Goal: Task Accomplishment & Management: Manage account settings

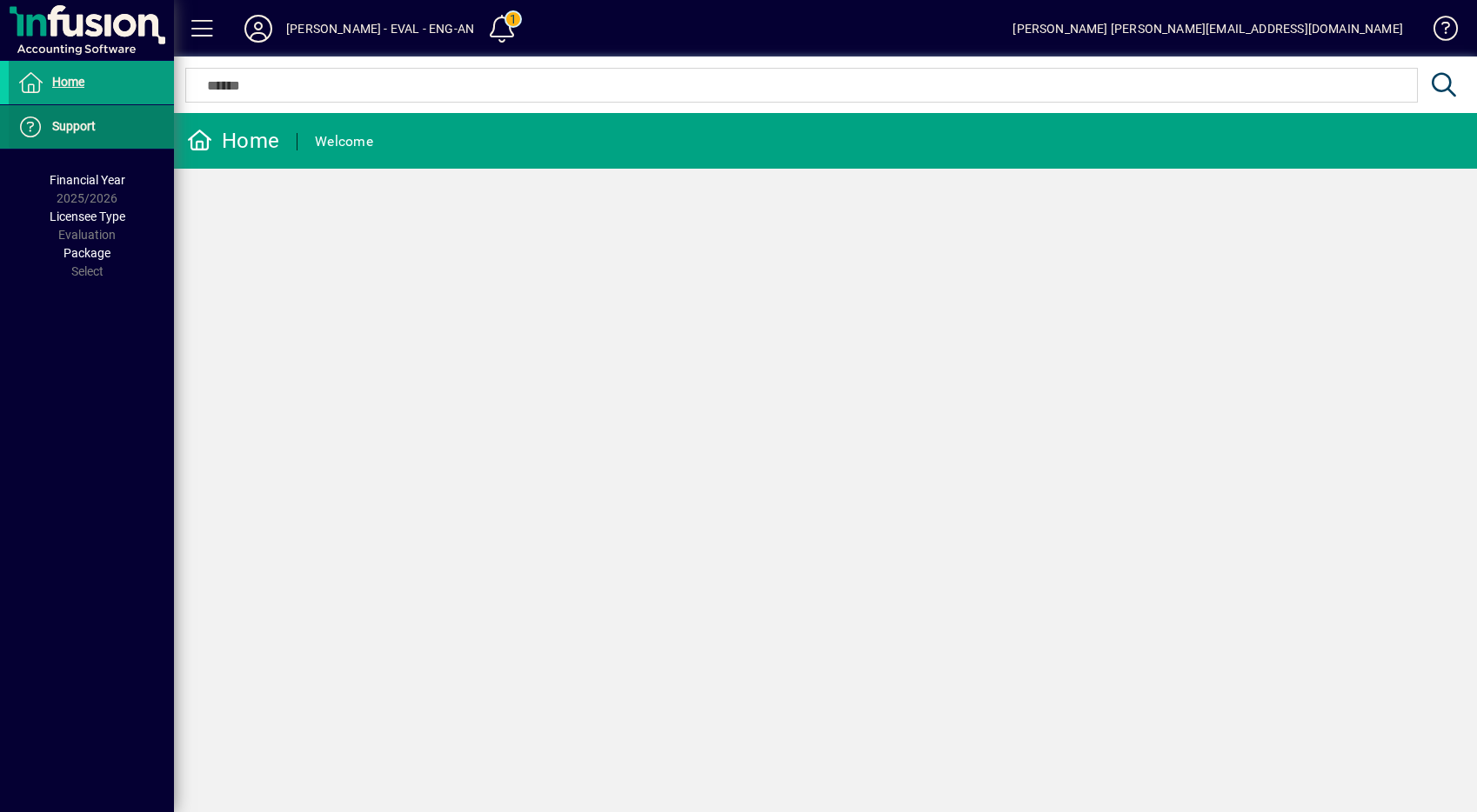
click at [106, 127] on span at bounding box center [91, 127] width 165 height 42
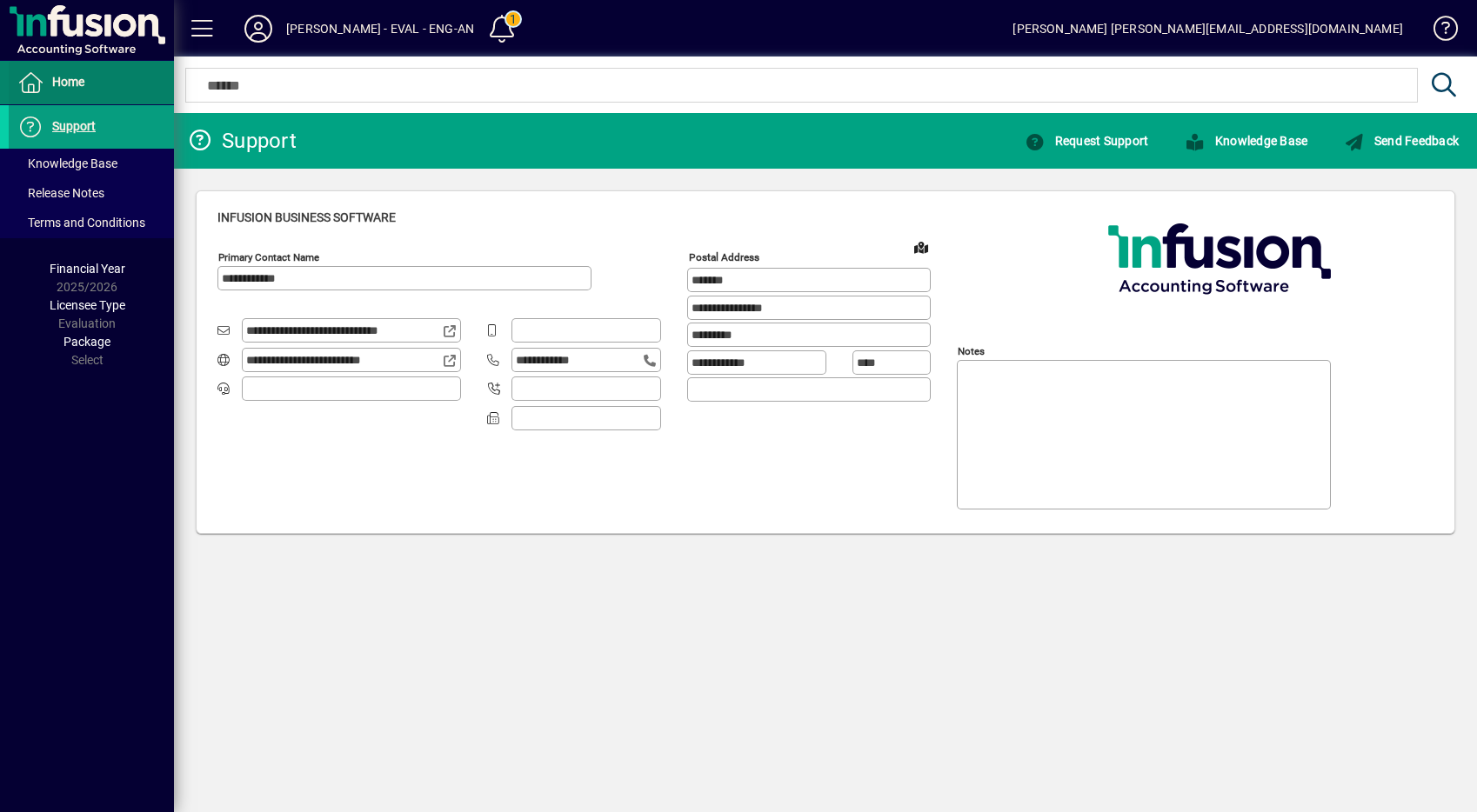
type input "**********"
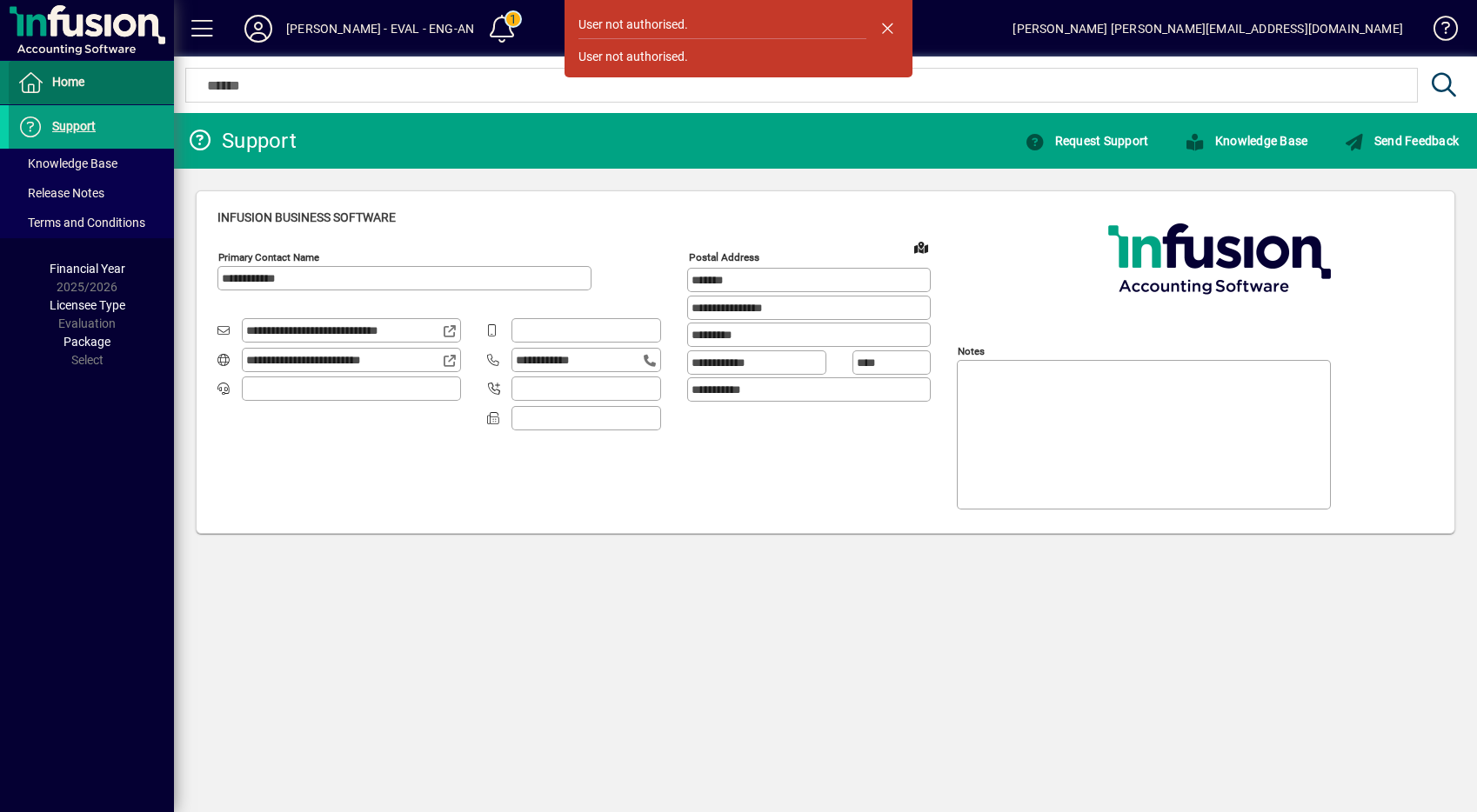
click at [98, 90] on span at bounding box center [91, 82] width 165 height 42
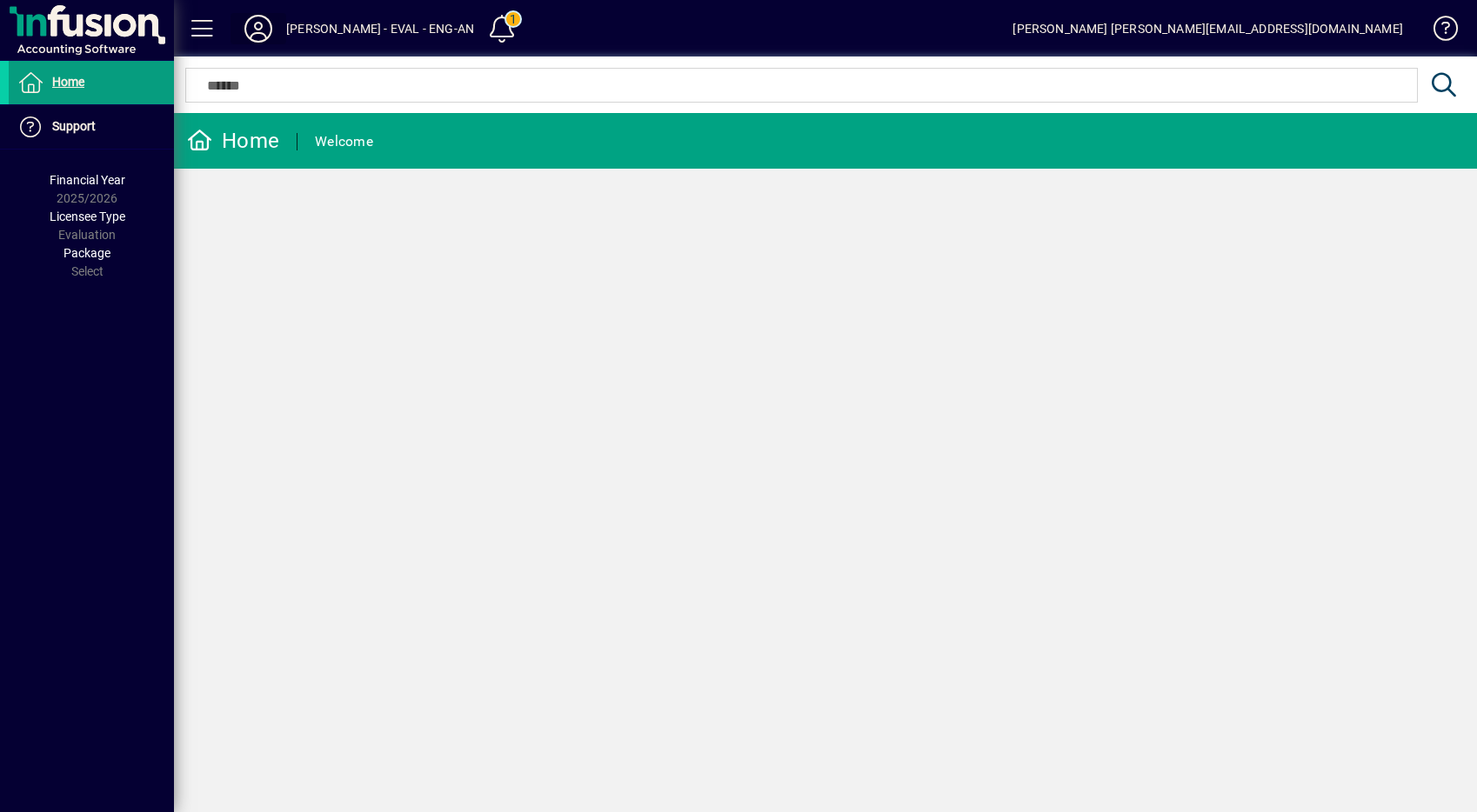
click at [267, 41] on icon at bounding box center [258, 28] width 35 height 28
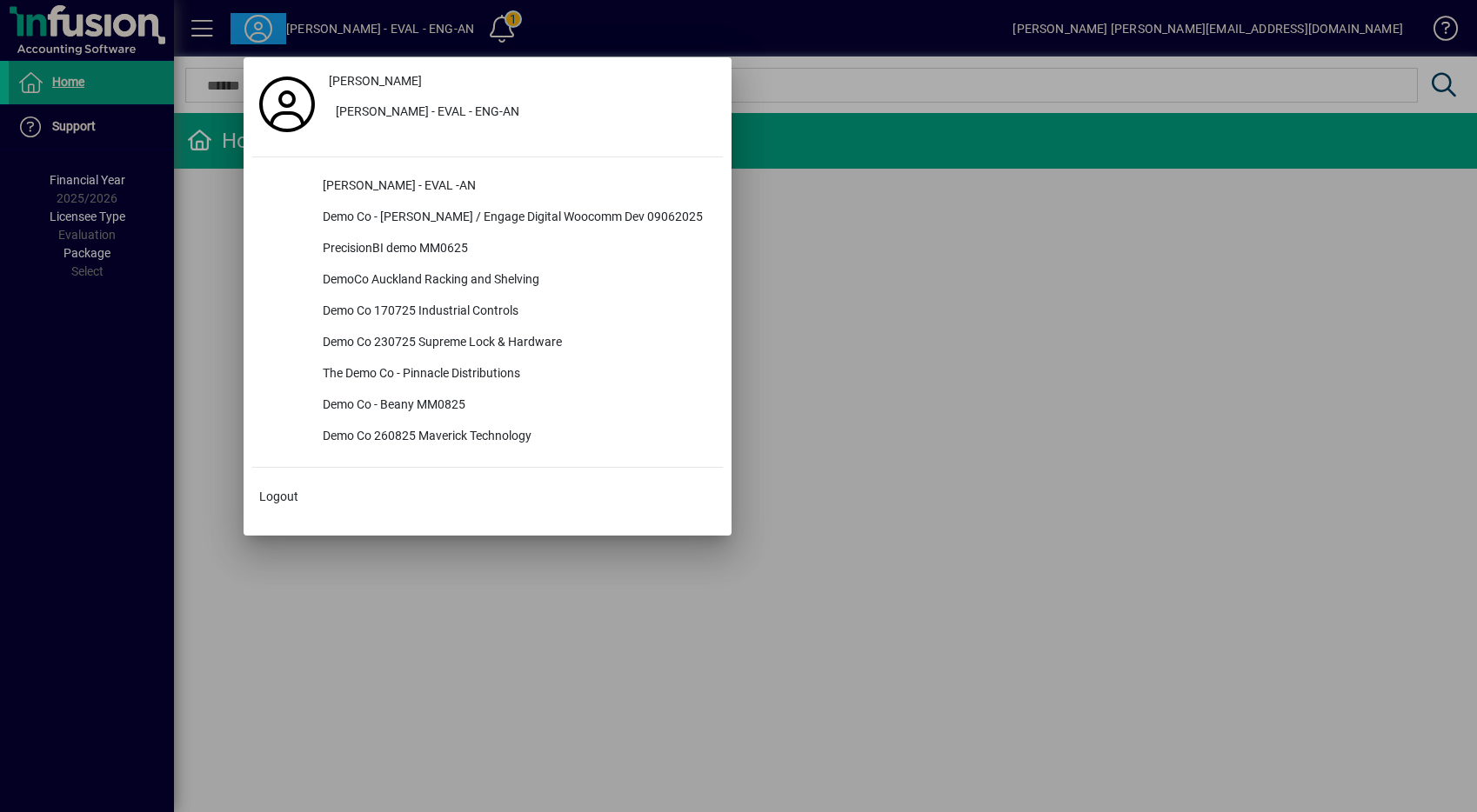
click at [245, 29] on div at bounding box center [738, 406] width 1477 height 812
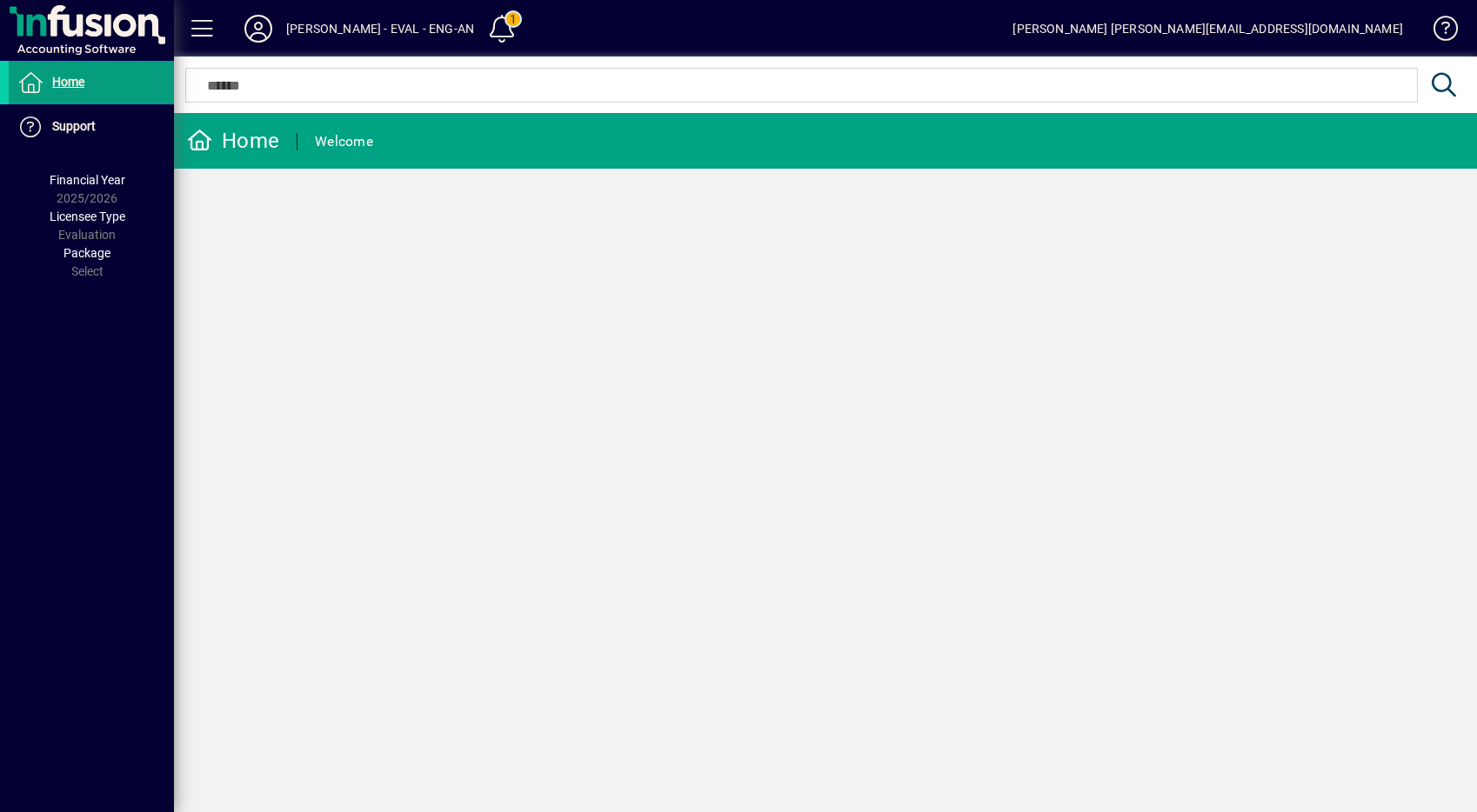
click at [254, 36] on icon at bounding box center [258, 28] width 35 height 28
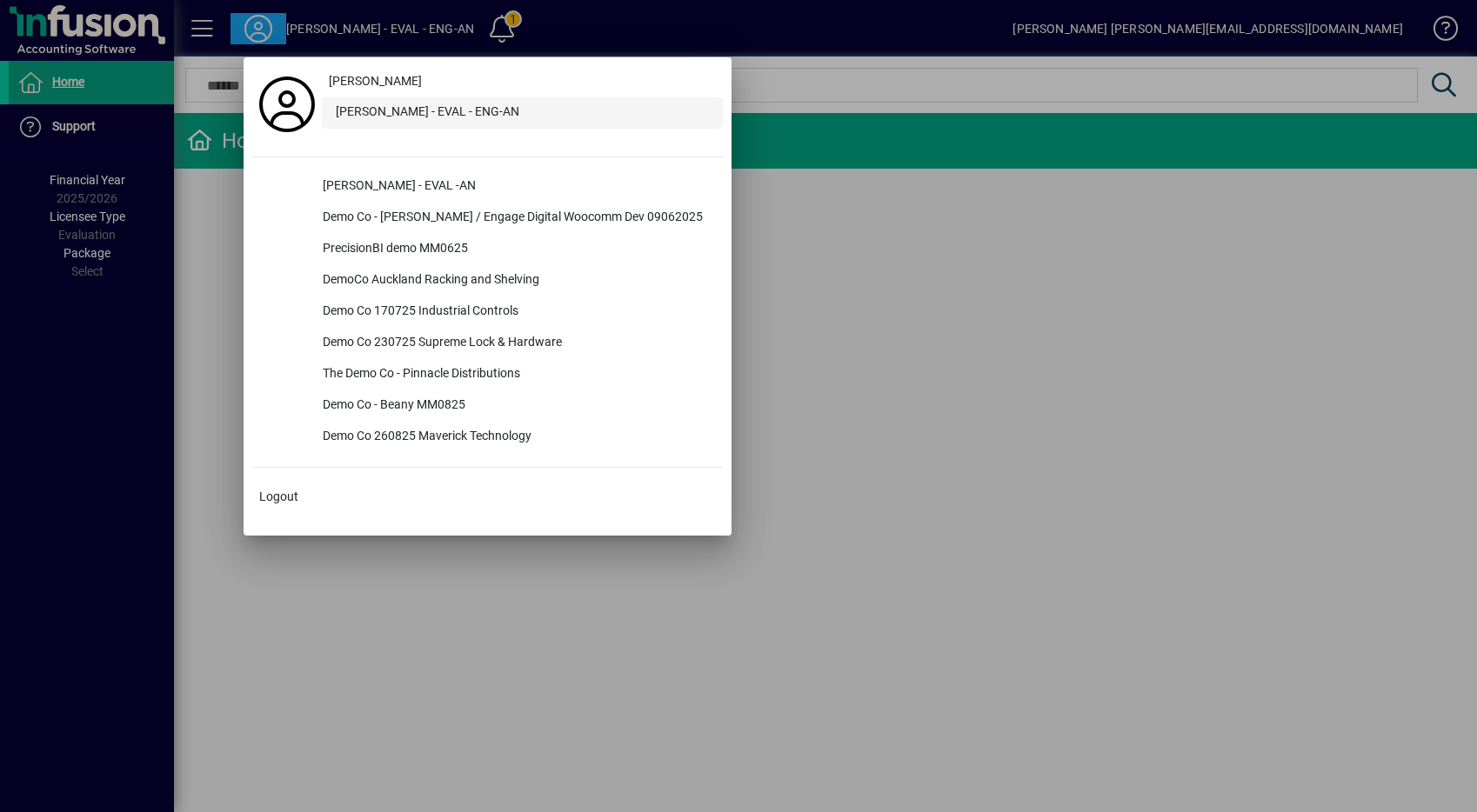
click at [401, 114] on div "[PERSON_NAME] - EVAL - ENG-AN" at bounding box center [522, 113] width 401 height 32
click at [429, 101] on div "[PERSON_NAME] - EVAL - ENG-AN" at bounding box center [522, 113] width 401 height 32
click at [217, 249] on div at bounding box center [738, 406] width 1477 height 812
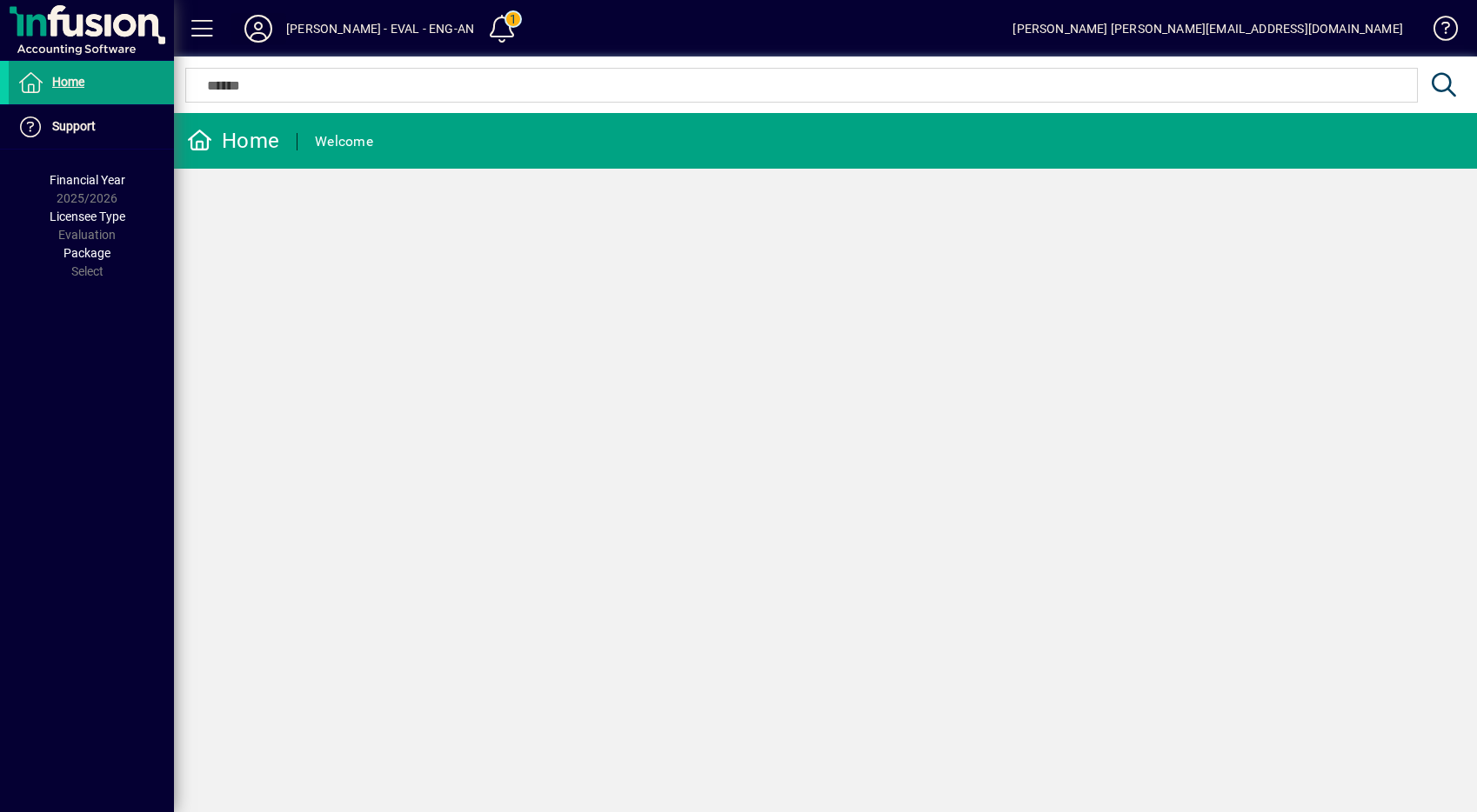
click at [270, 25] on icon at bounding box center [258, 28] width 35 height 28
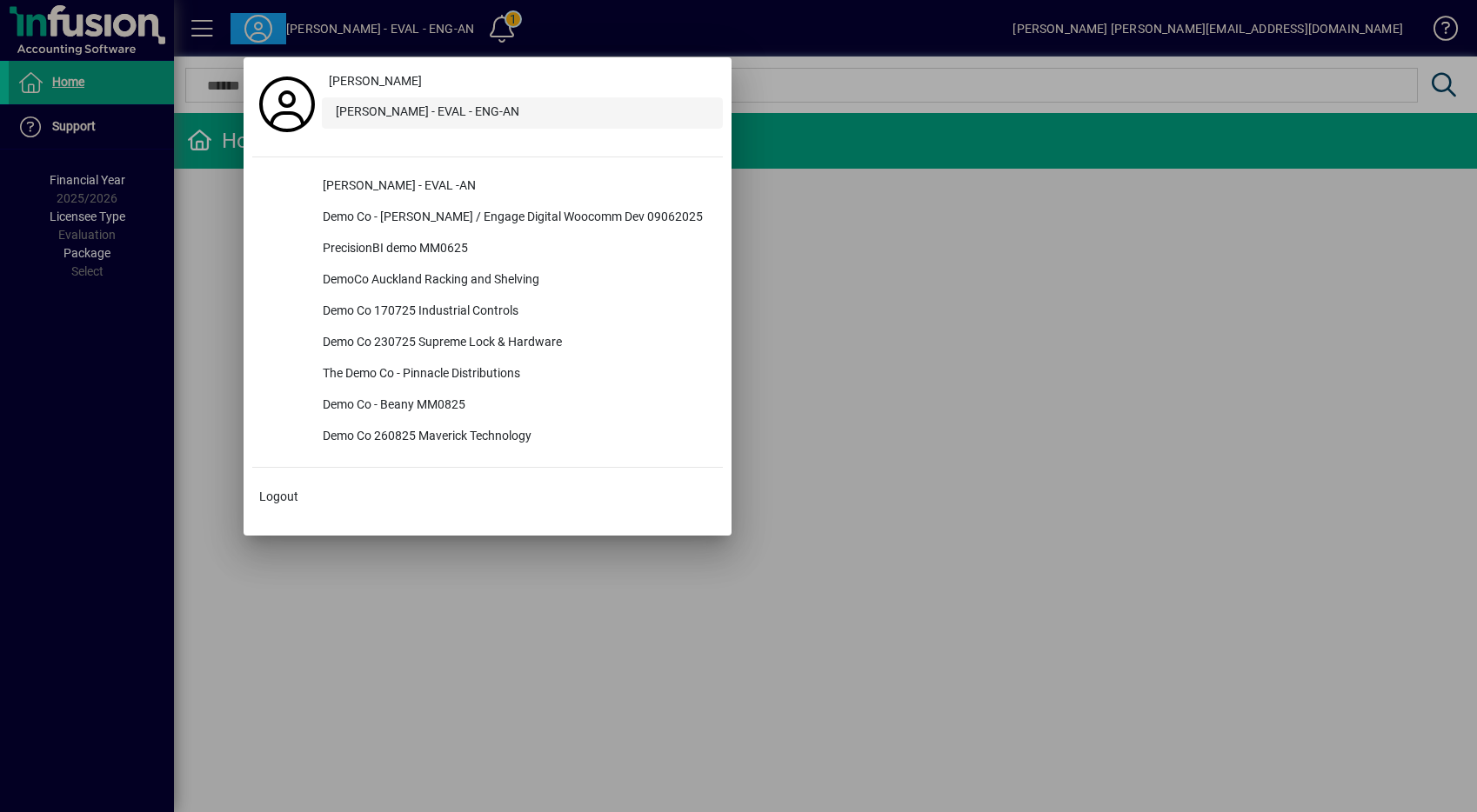
click at [432, 112] on div "[PERSON_NAME] - EVAL - ENG-AN" at bounding box center [522, 113] width 401 height 32
click at [198, 242] on div at bounding box center [738, 406] width 1477 height 812
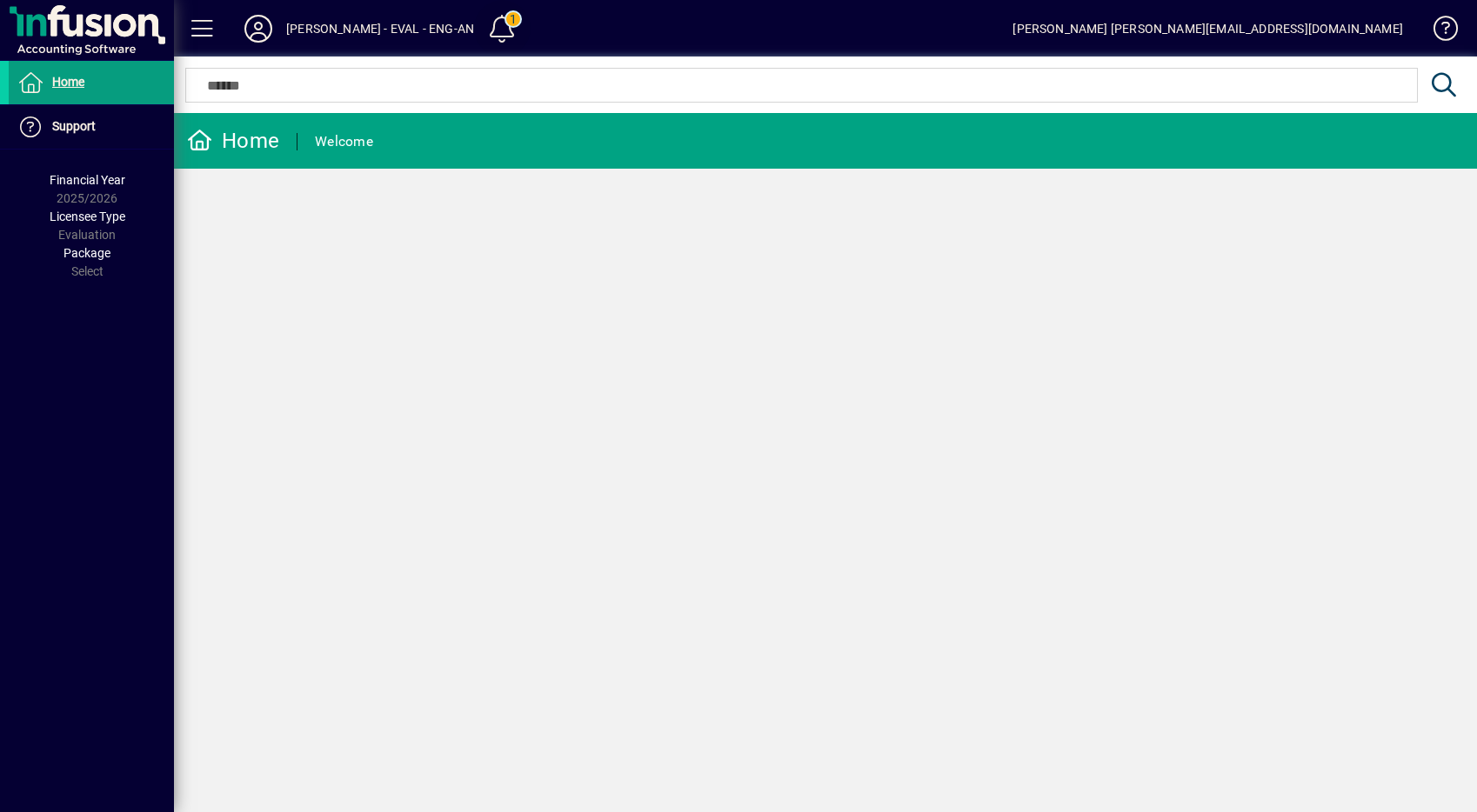
click at [482, 34] on span at bounding box center [503, 29] width 42 height 42
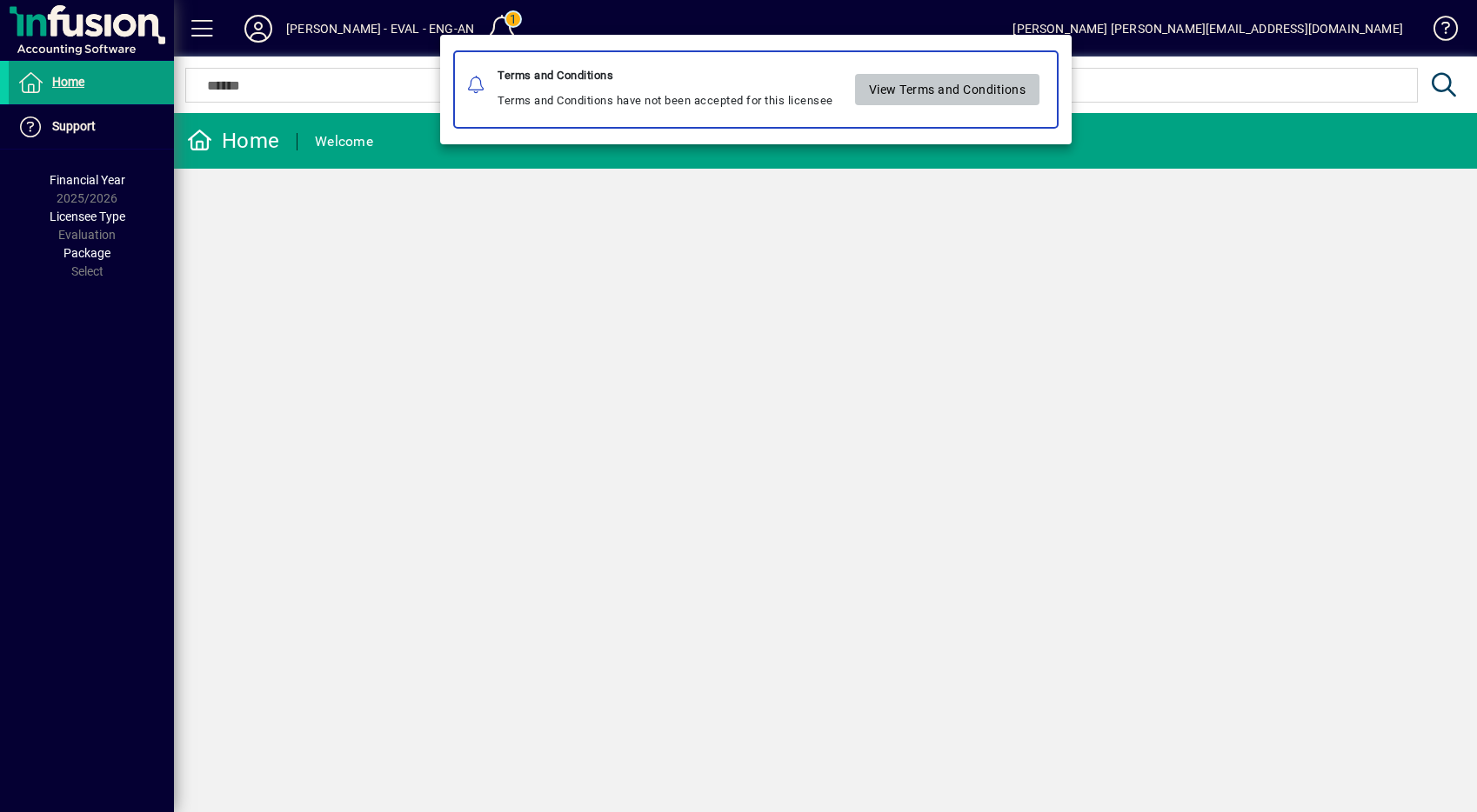
click at [924, 92] on span "View Terms and Conditions" at bounding box center [947, 89] width 157 height 29
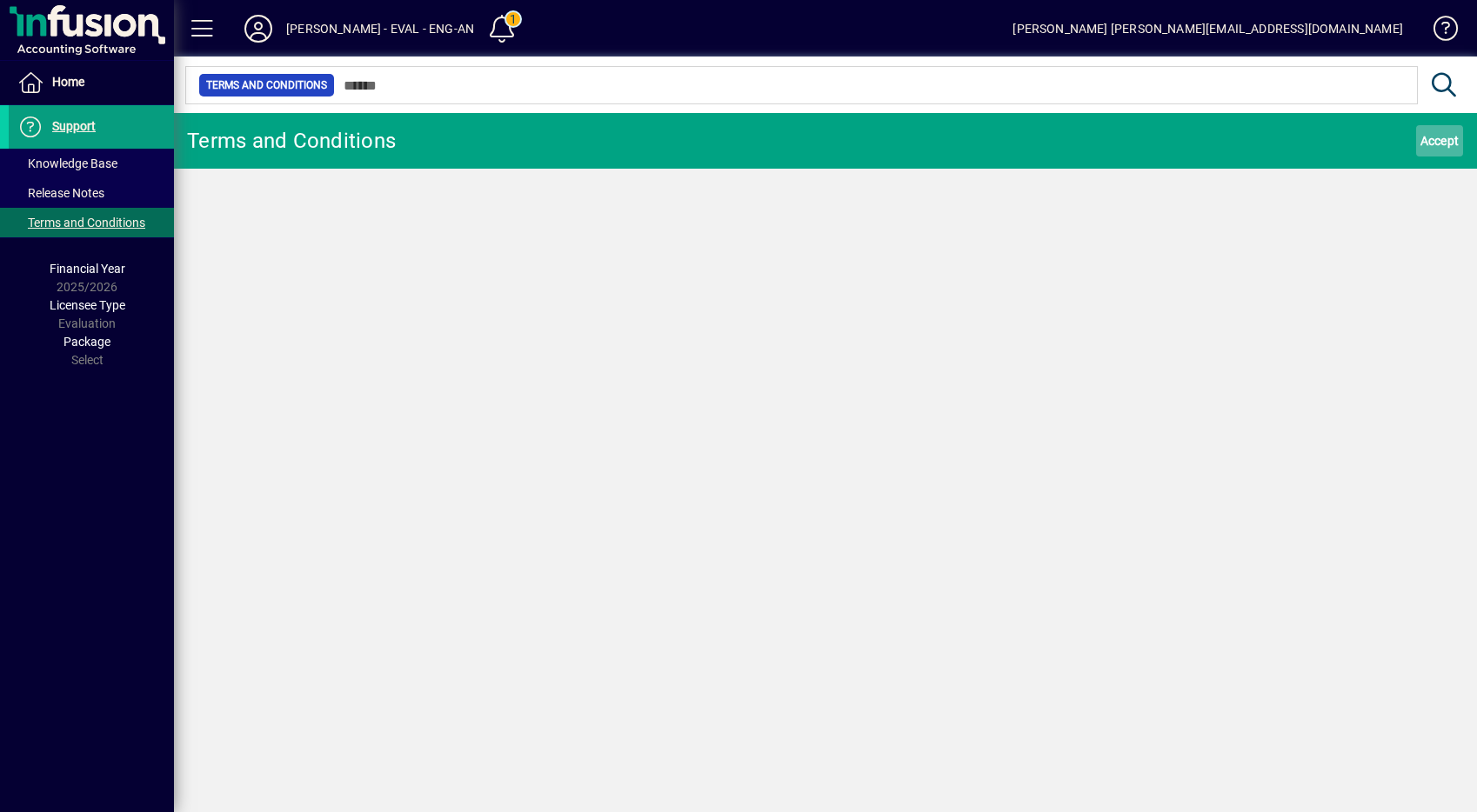
click at [1427, 137] on span "Accept" at bounding box center [1439, 141] width 39 height 28
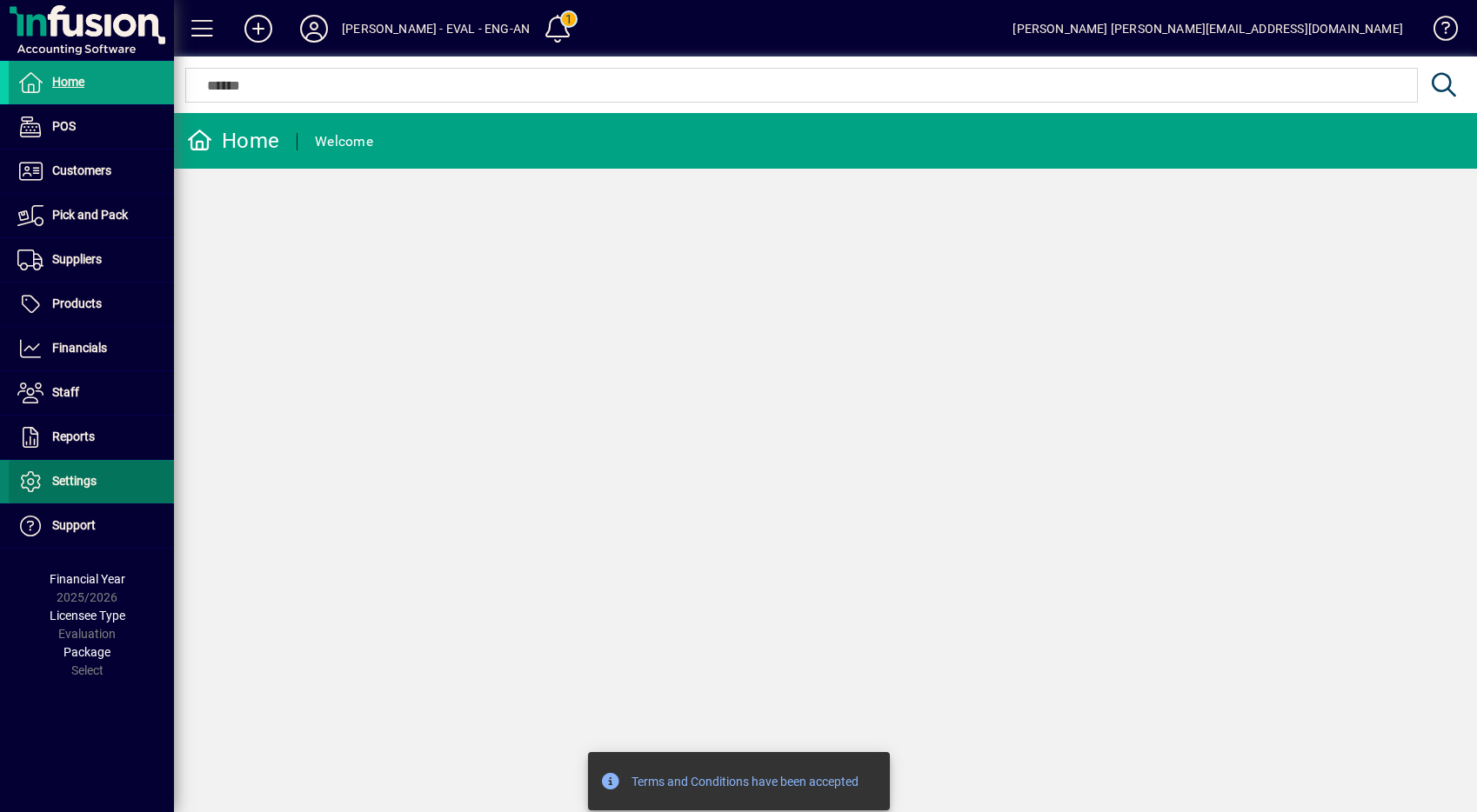
click at [72, 478] on span "Settings" at bounding box center [74, 480] width 44 height 14
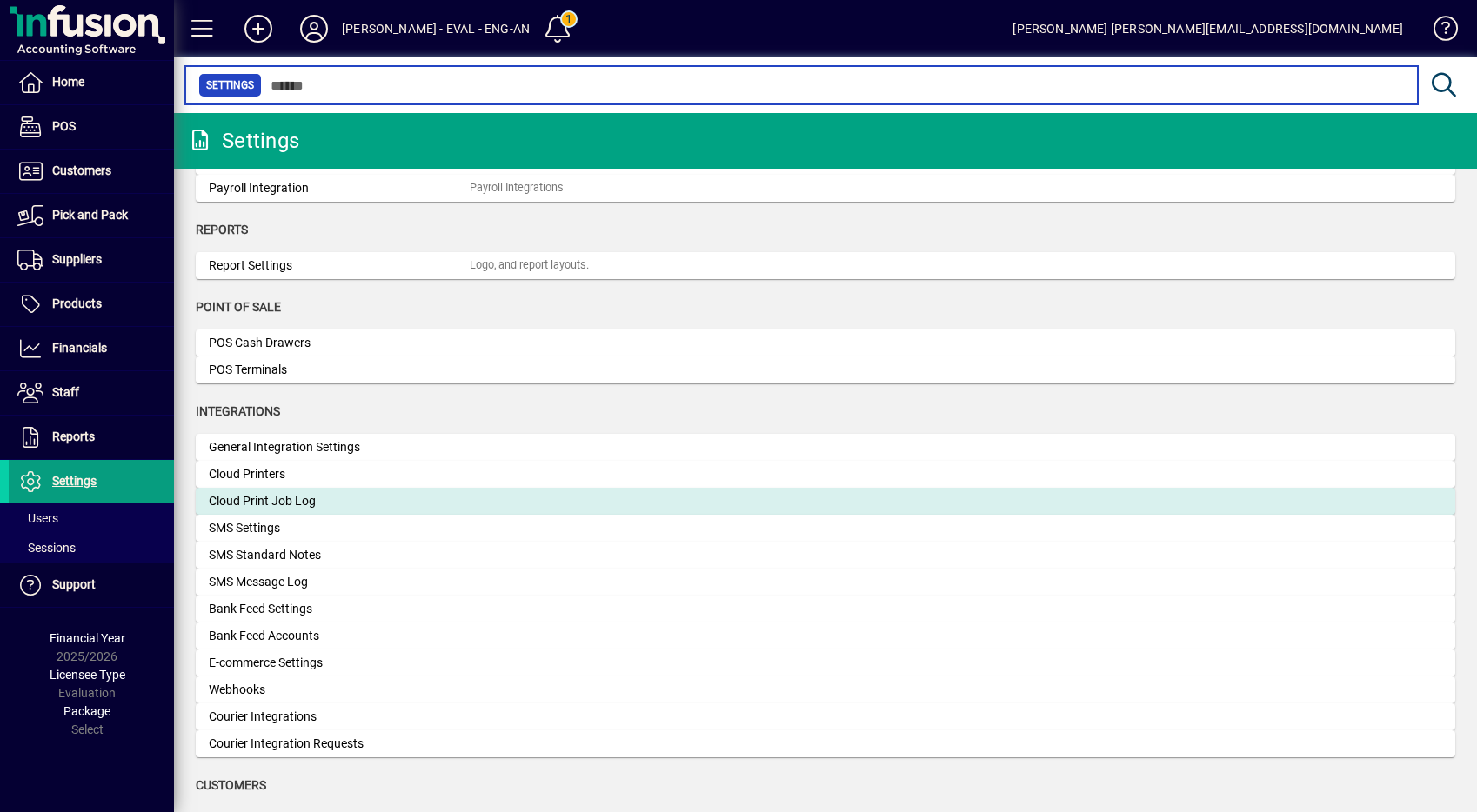
scroll to position [450, 0]
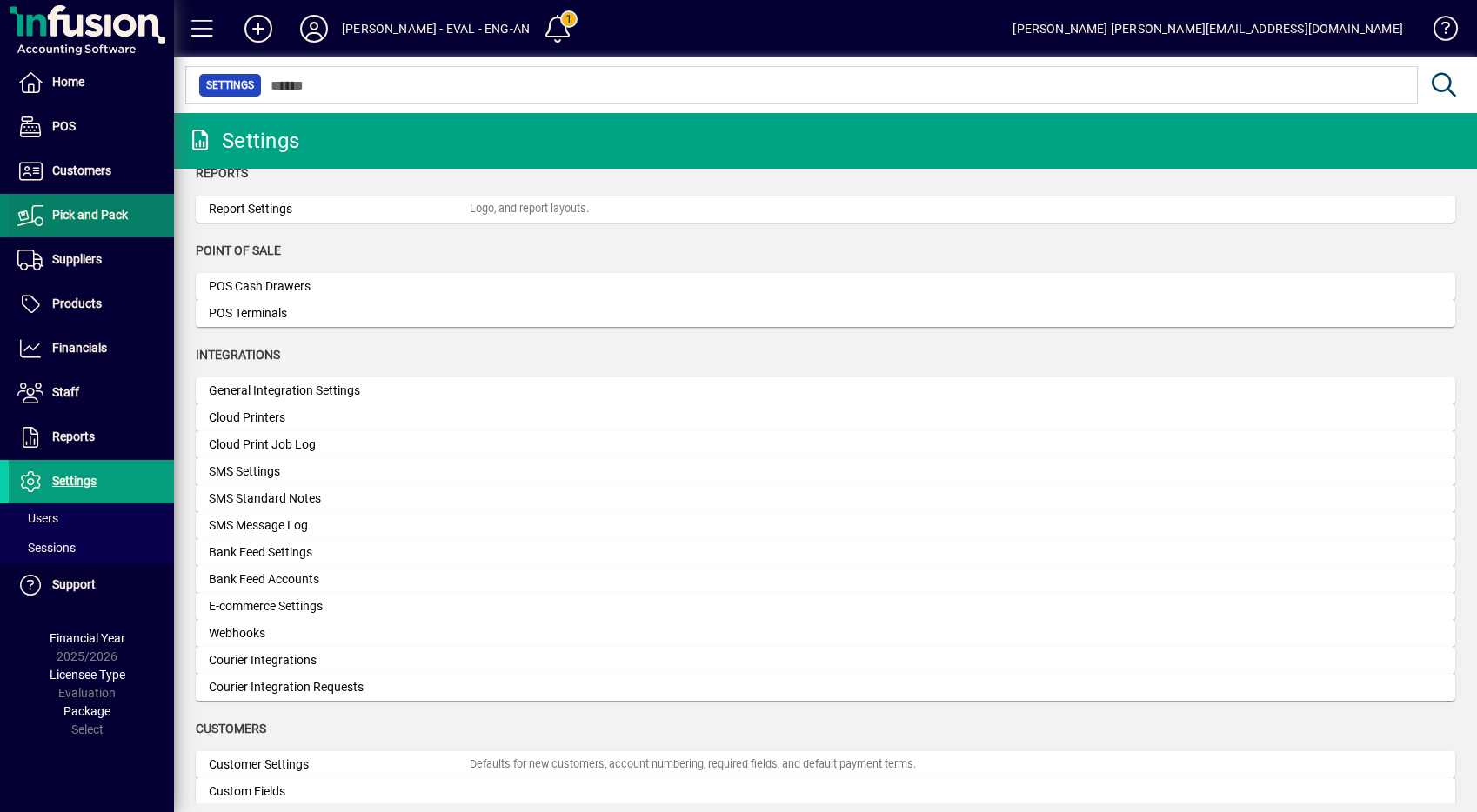
click at [89, 200] on span at bounding box center [91, 216] width 165 height 42
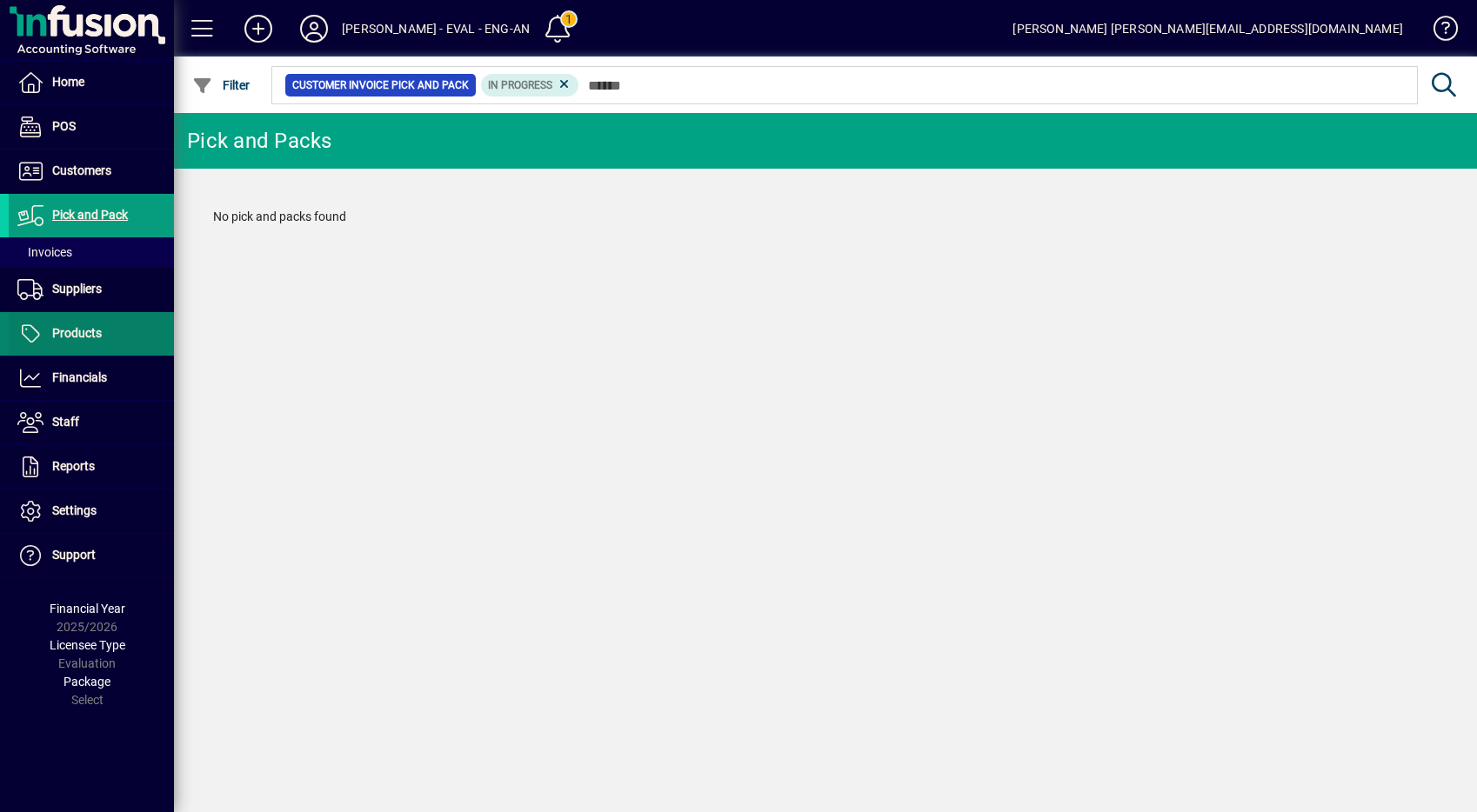
click at [86, 344] on span "Products" at bounding box center [55, 334] width 93 height 21
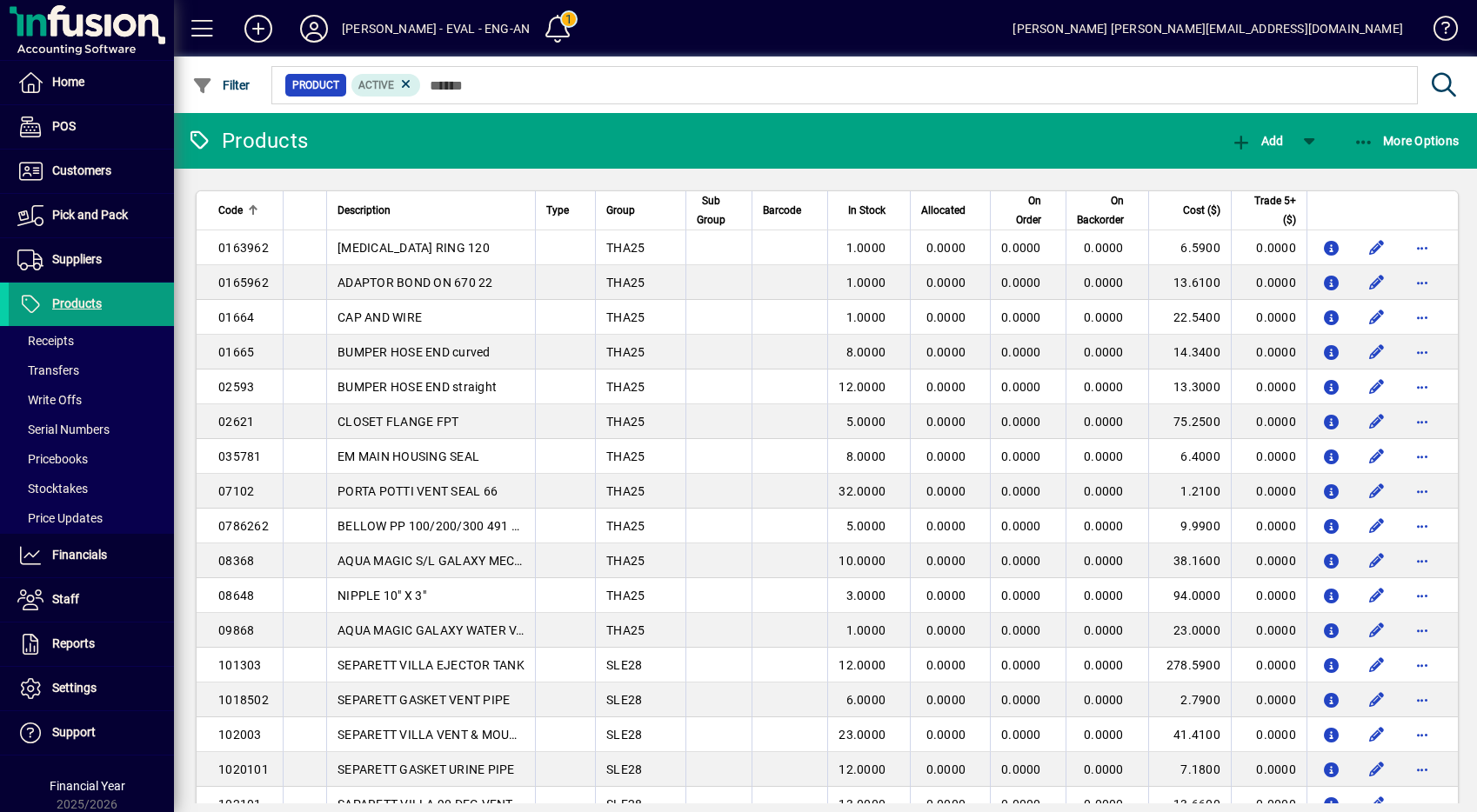
click at [602, 215] on th "Group" at bounding box center [640, 210] width 90 height 39
click at [622, 214] on span "Group" at bounding box center [621, 210] width 29 height 19
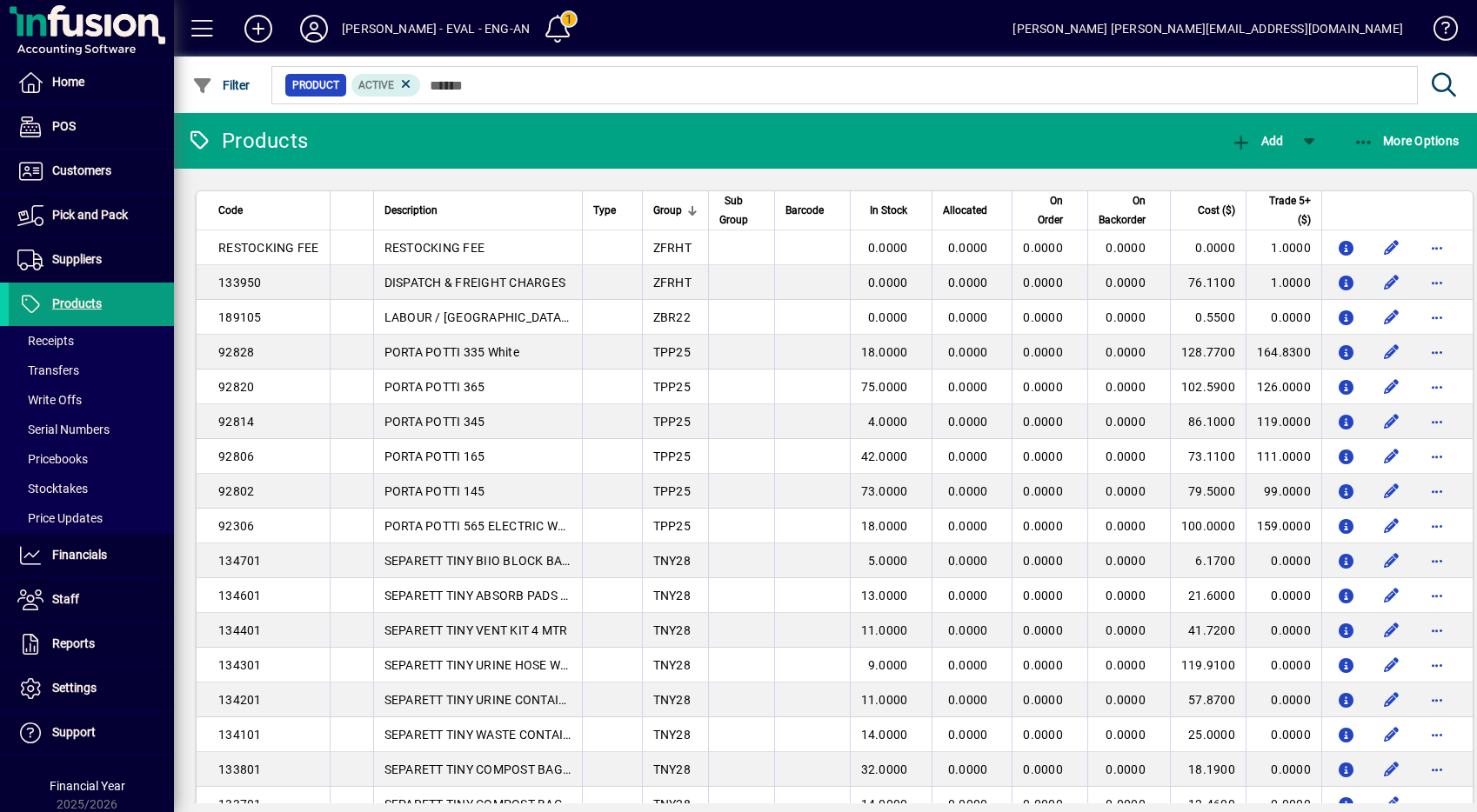
click at [669, 210] on span "Group" at bounding box center [668, 210] width 29 height 19
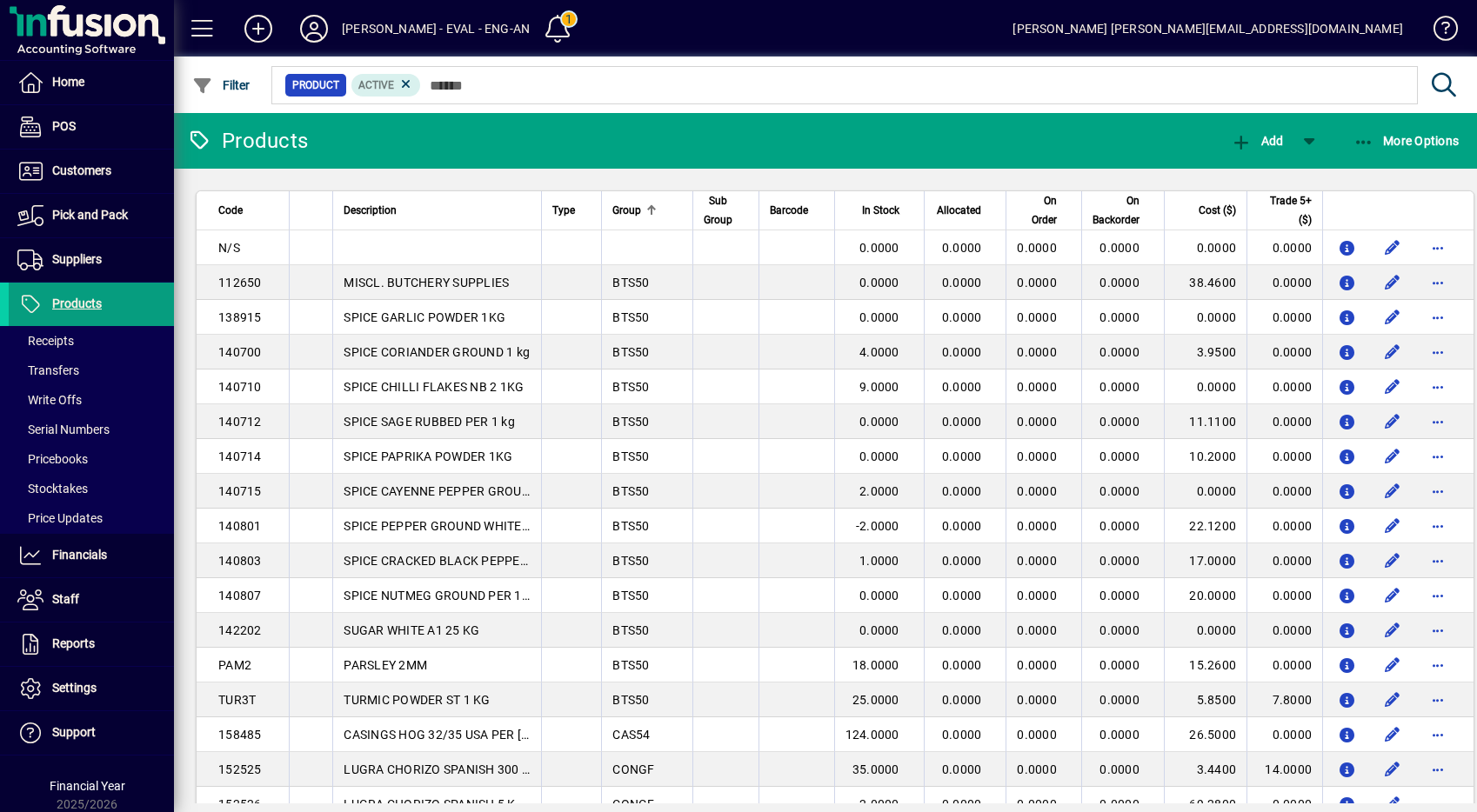
click at [639, 219] on span "Group" at bounding box center [627, 210] width 29 height 19
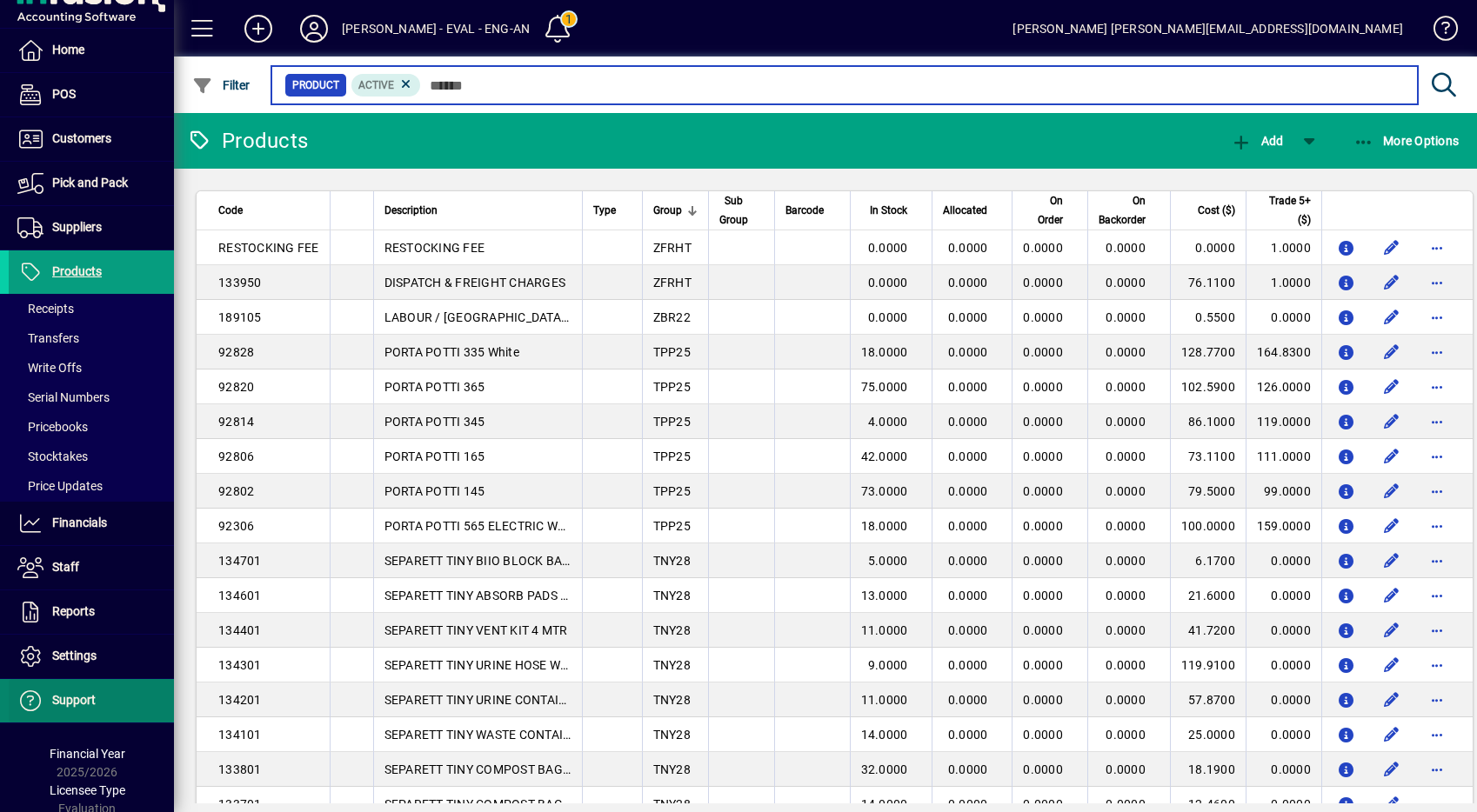
scroll to position [75, 0]
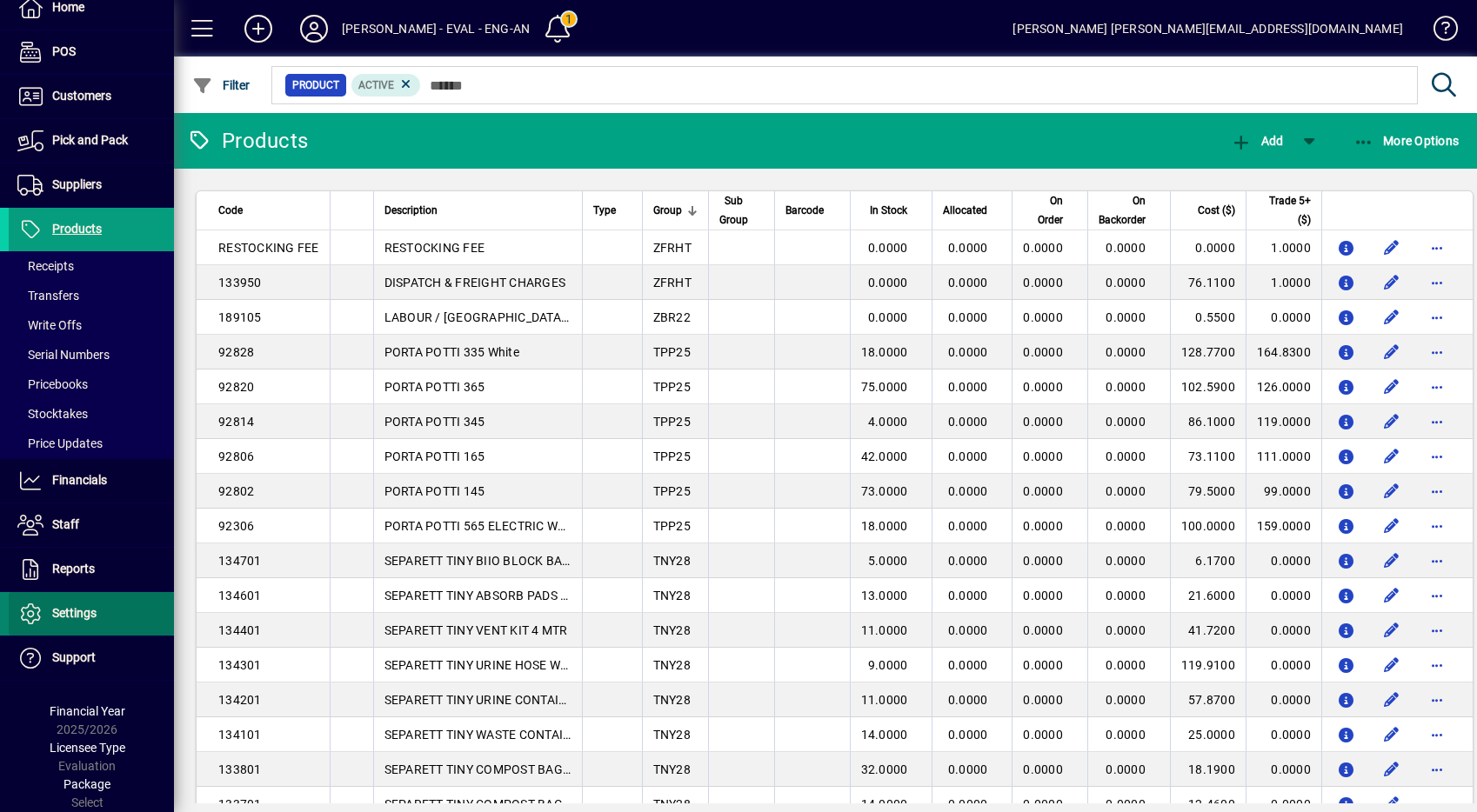
click at [100, 611] on span at bounding box center [91, 614] width 165 height 42
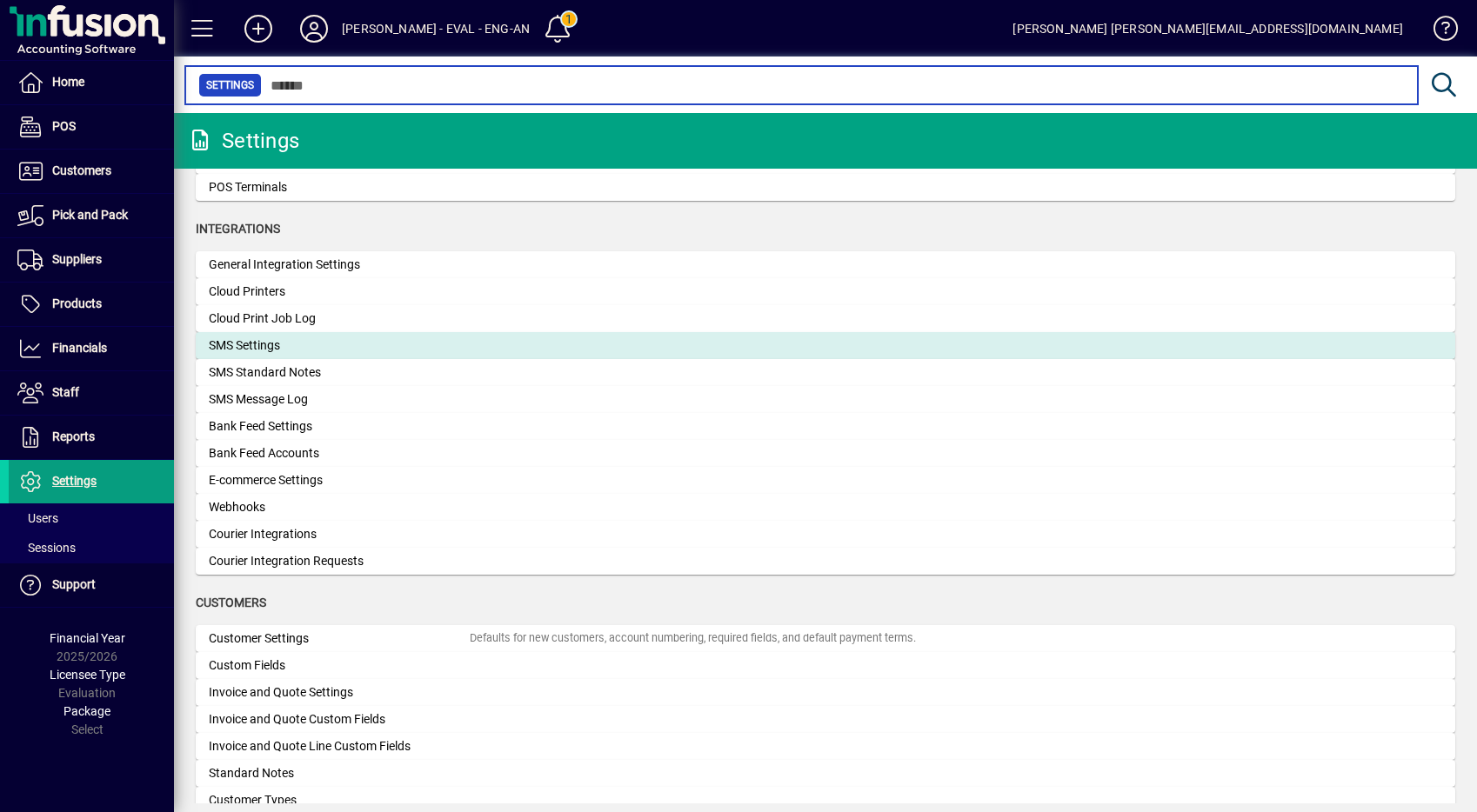
scroll to position [575, 0]
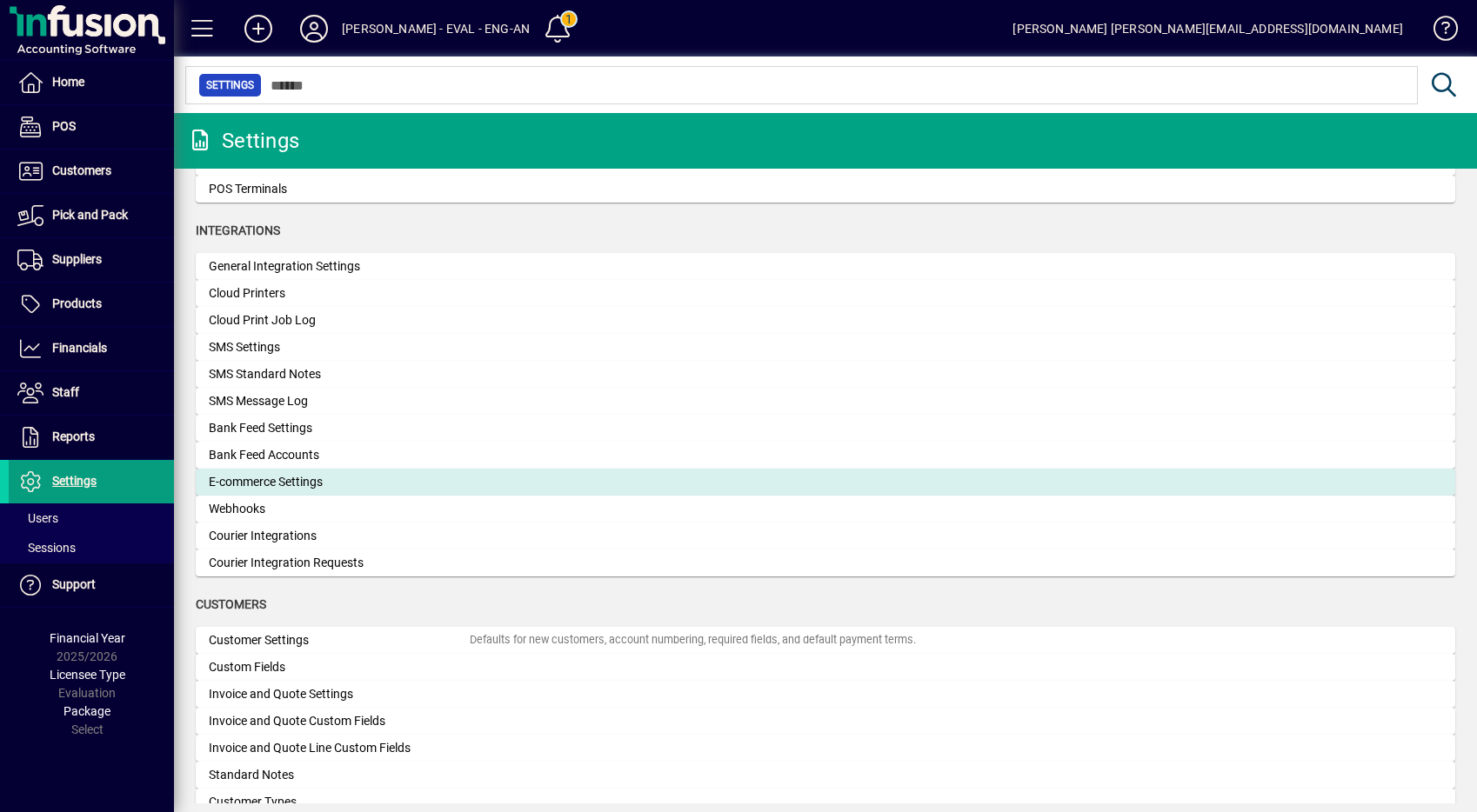
click at [326, 484] on div "E-commerce Settings" at bounding box center [338, 482] width 261 height 18
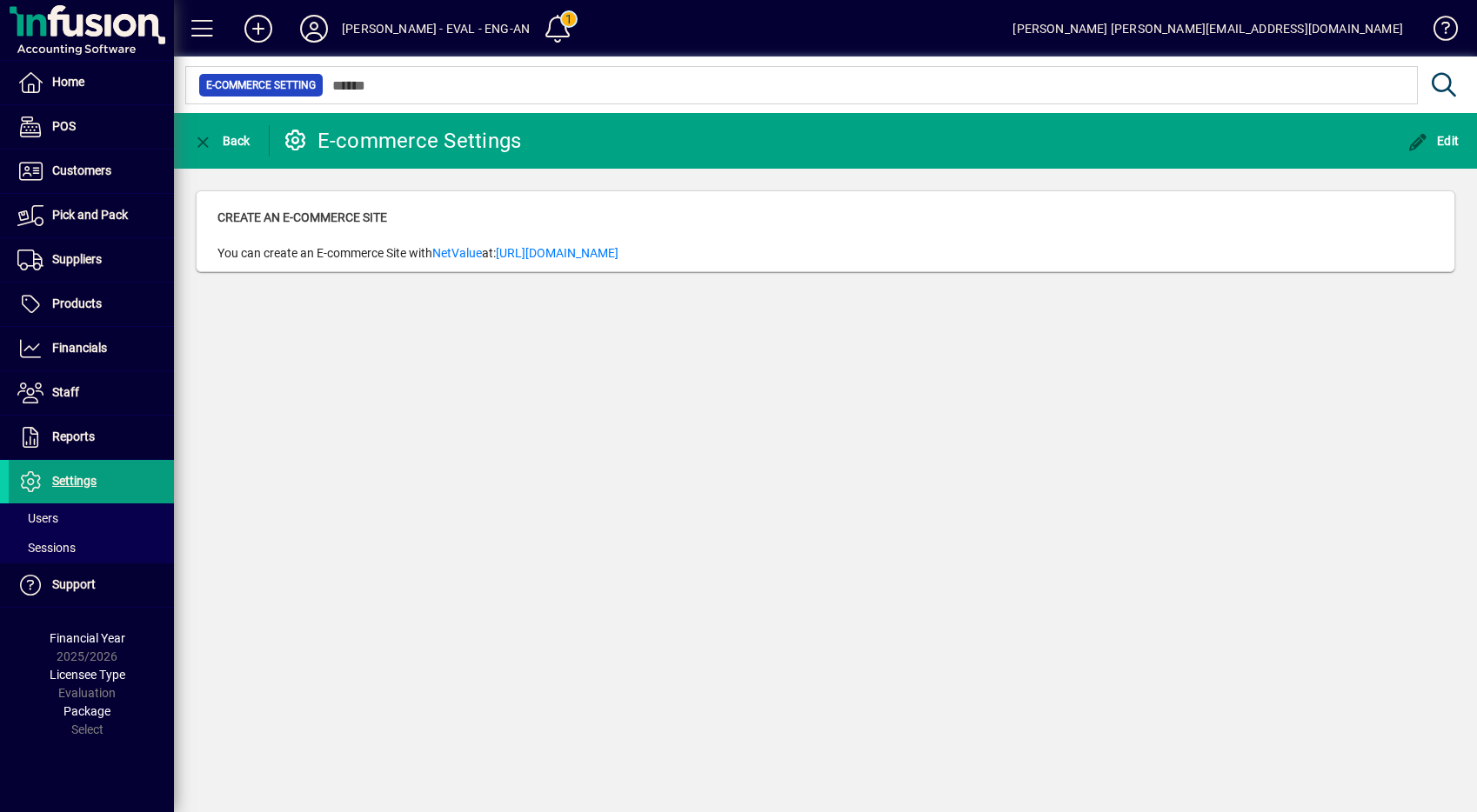
click at [319, 251] on span "You can create an E-commerce Site with NetValue at: [URL][DOMAIN_NAME]" at bounding box center [418, 254] width 401 height 18
click at [350, 253] on span "You can create an E-commerce Site with NetValue at: [URL][DOMAIN_NAME]" at bounding box center [418, 254] width 401 height 18
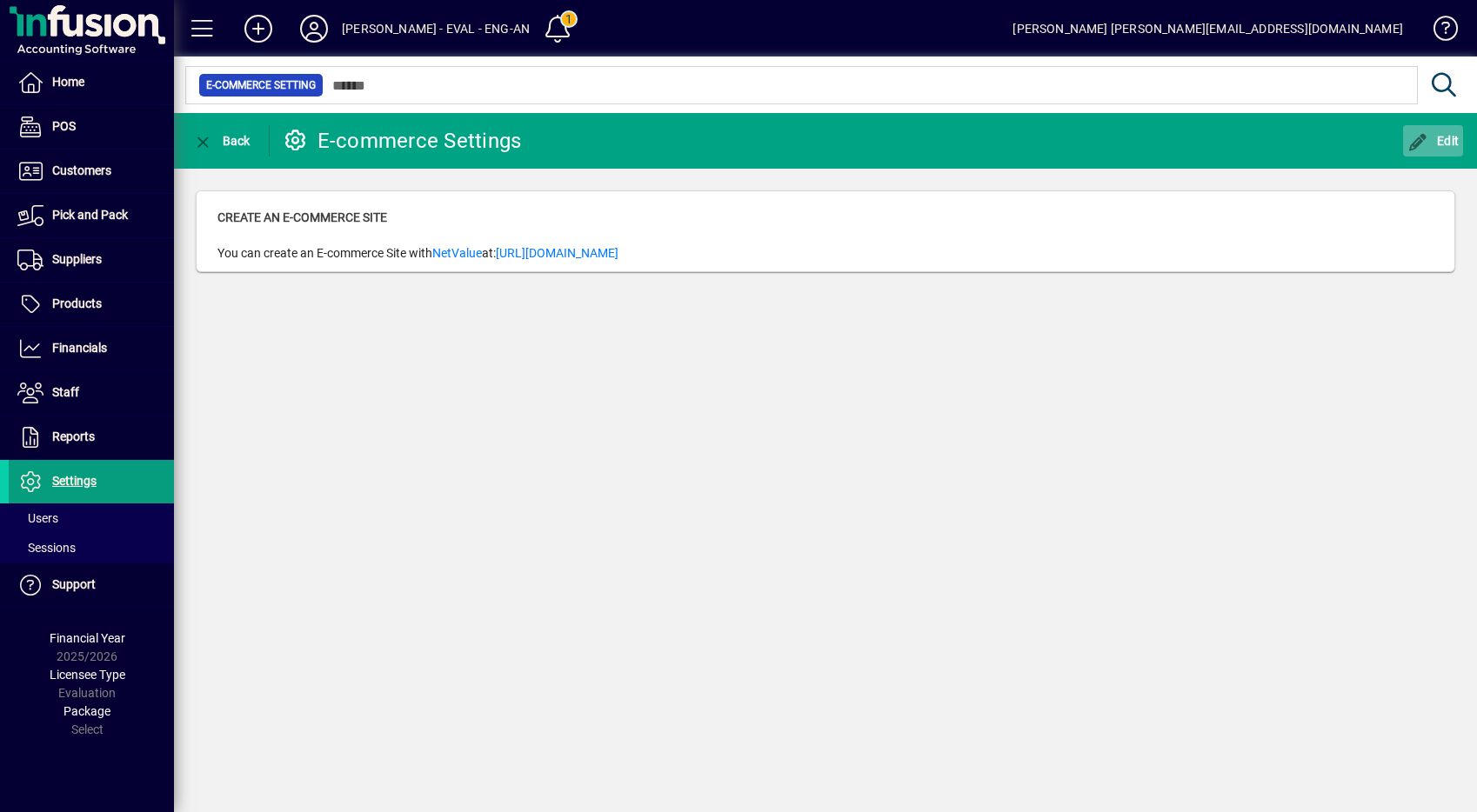
click at [1456, 143] on span "Edit" at bounding box center [1434, 140] width 52 height 14
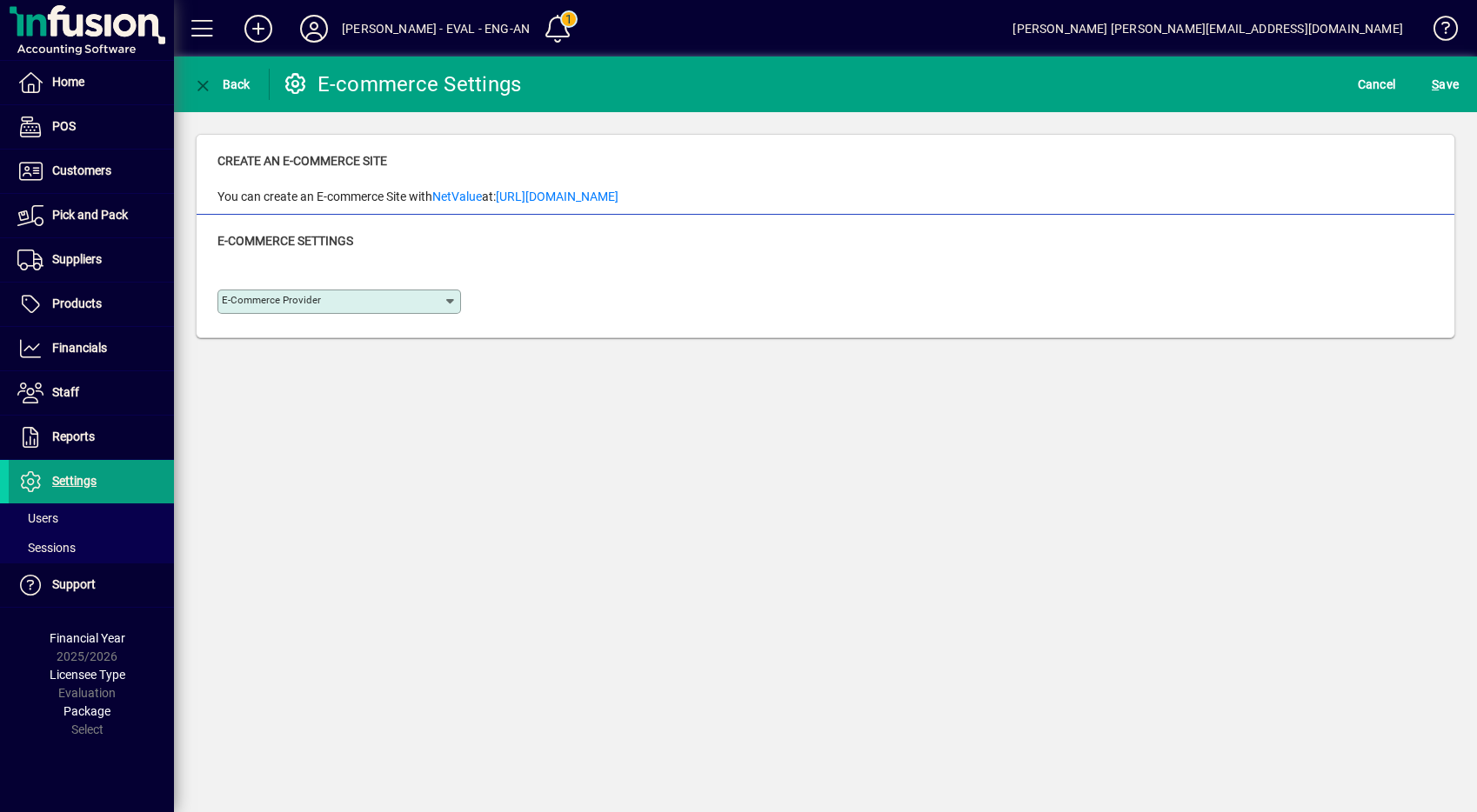
click at [446, 299] on icon at bounding box center [450, 301] width 14 height 14
click at [273, 376] on div "WooCommerce" at bounding box center [274, 371] width 87 height 18
type input "**********"
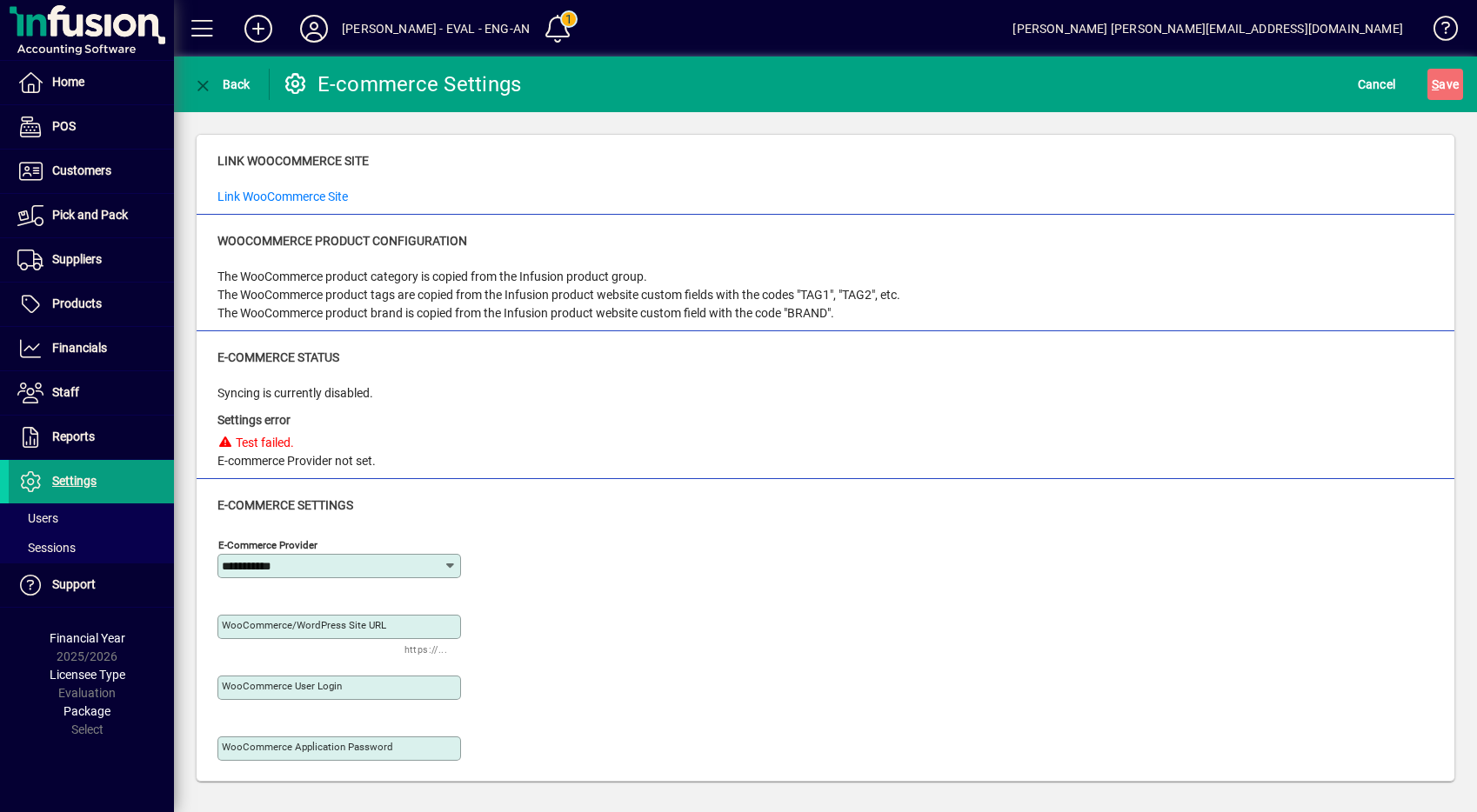
click at [240, 447] on div "Test failed." at bounding box center [296, 443] width 158 height 18
drag, startPoint x: 240, startPoint y: 447, endPoint x: 279, endPoint y: 447, distance: 39.0
click at [279, 447] on div "Test failed." at bounding box center [296, 443] width 158 height 18
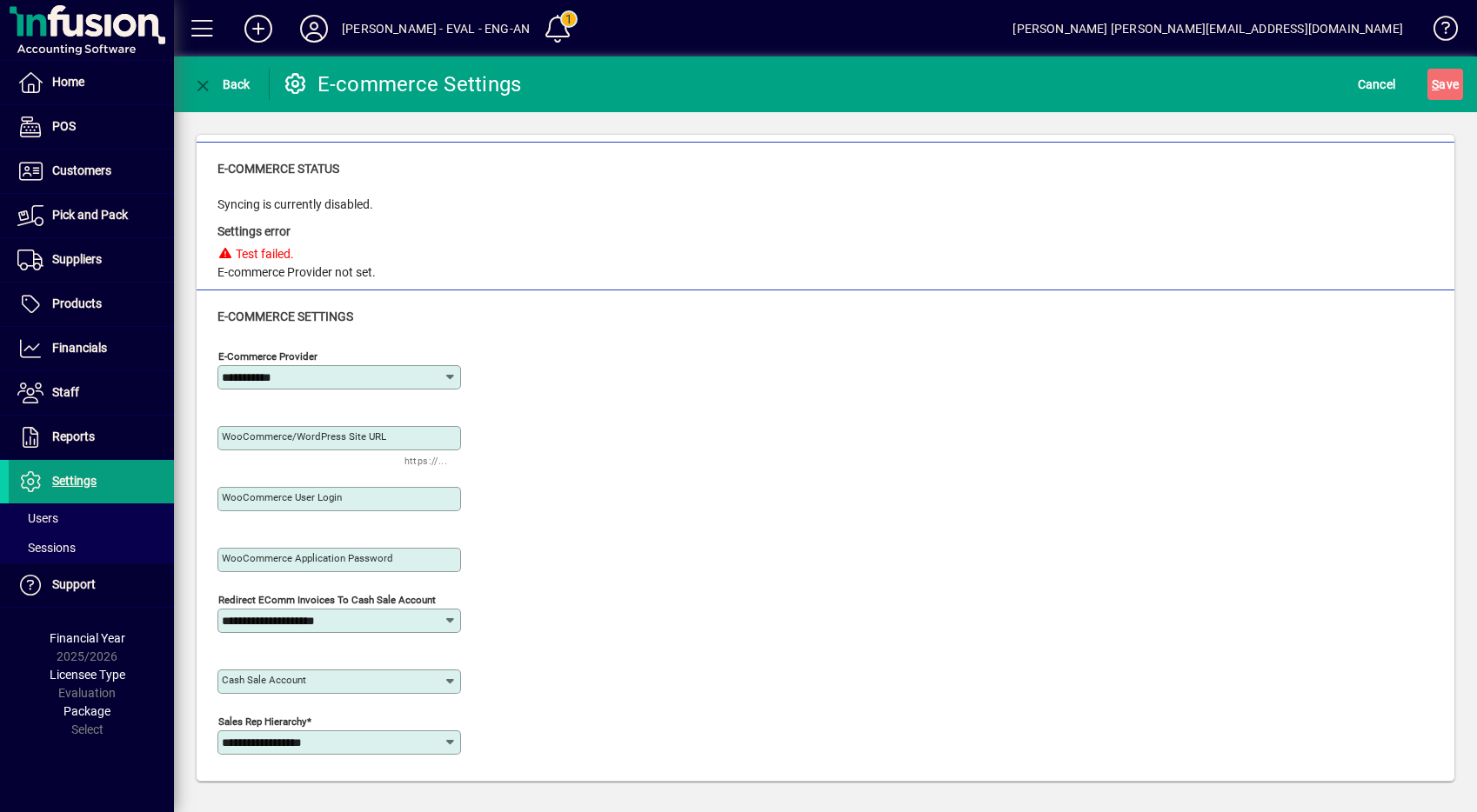
scroll to position [356, 0]
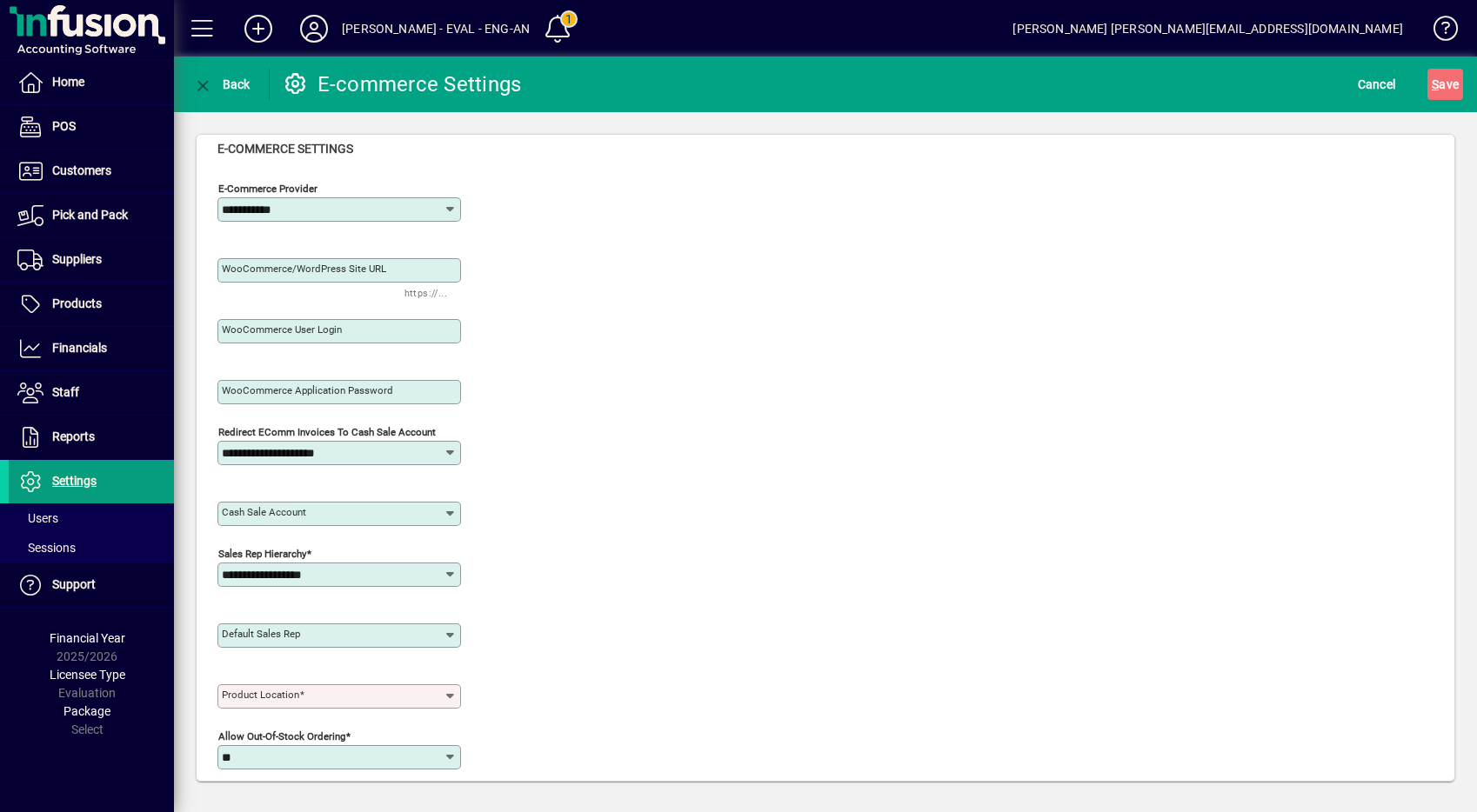
click at [372, 264] on mat-label "WooCommerce/WordPress Site URL" at bounding box center [304, 268] width 164 height 12
click at [372, 264] on input "WooCommerce/WordPress Site URL" at bounding box center [341, 270] width 238 height 14
click at [584, 276] on div "WooCommerce/WordPress Site URL https://..." at bounding box center [480, 266] width 526 height 60
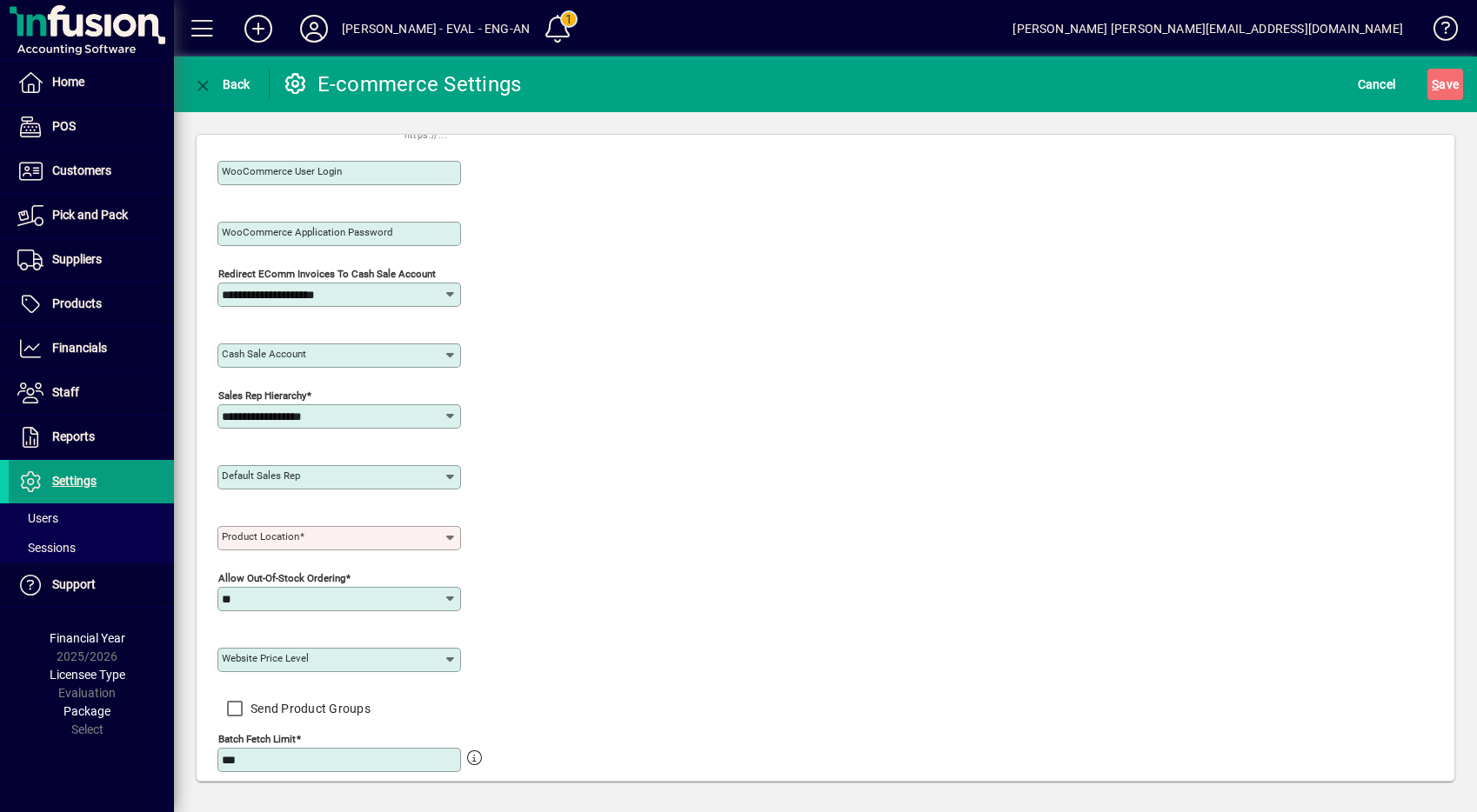
scroll to position [720, 0]
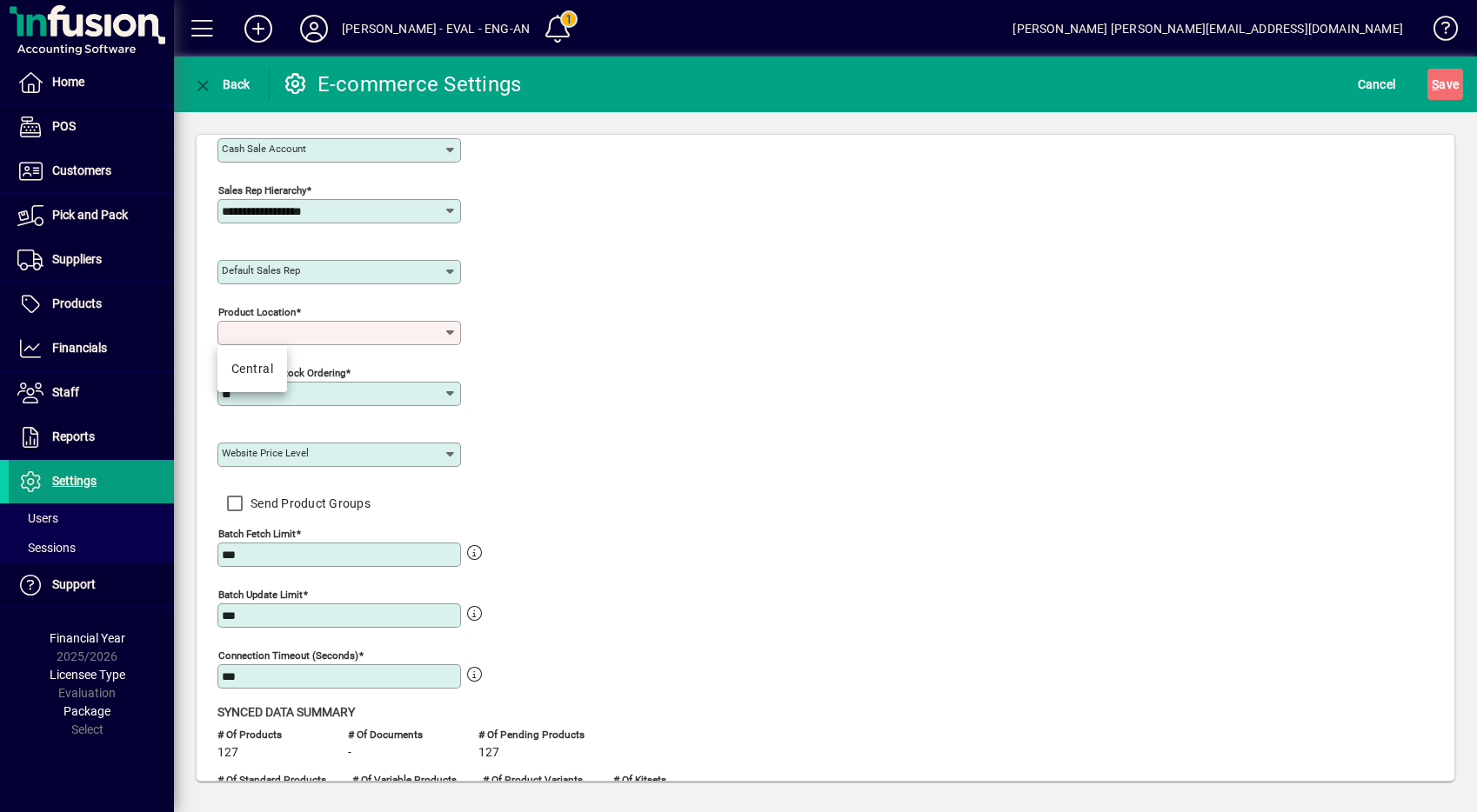
click at [393, 328] on input "Product location" at bounding box center [333, 332] width 222 height 14
click at [584, 343] on div "Product location" at bounding box center [480, 329] width 526 height 60
click at [355, 333] on input "Product location" at bounding box center [333, 332] width 222 height 14
click at [255, 366] on div "Central" at bounding box center [252, 369] width 42 height 18
type input "*******"
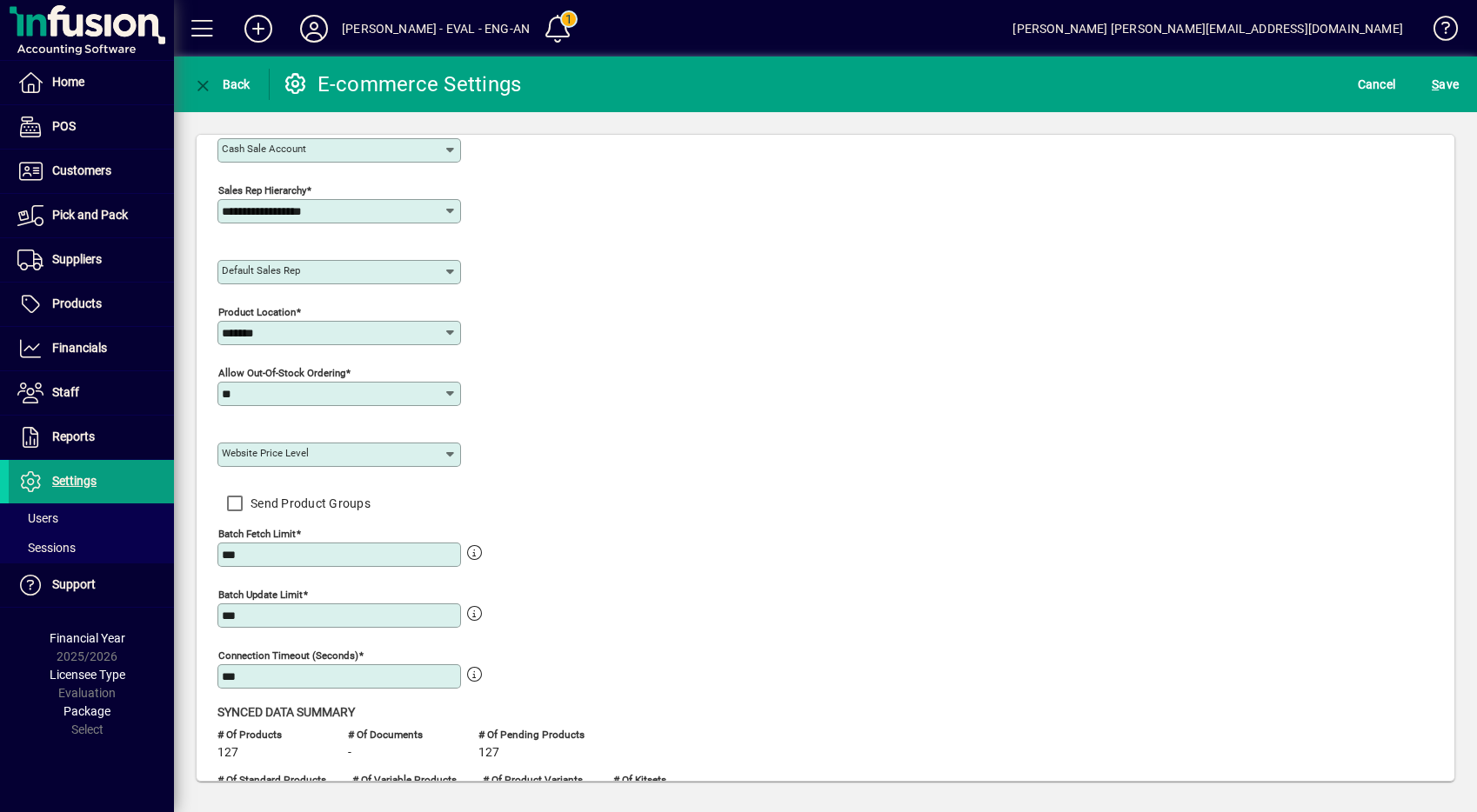
click at [507, 364] on div "Allow out-of-stock ordering **" at bounding box center [480, 390] width 526 height 60
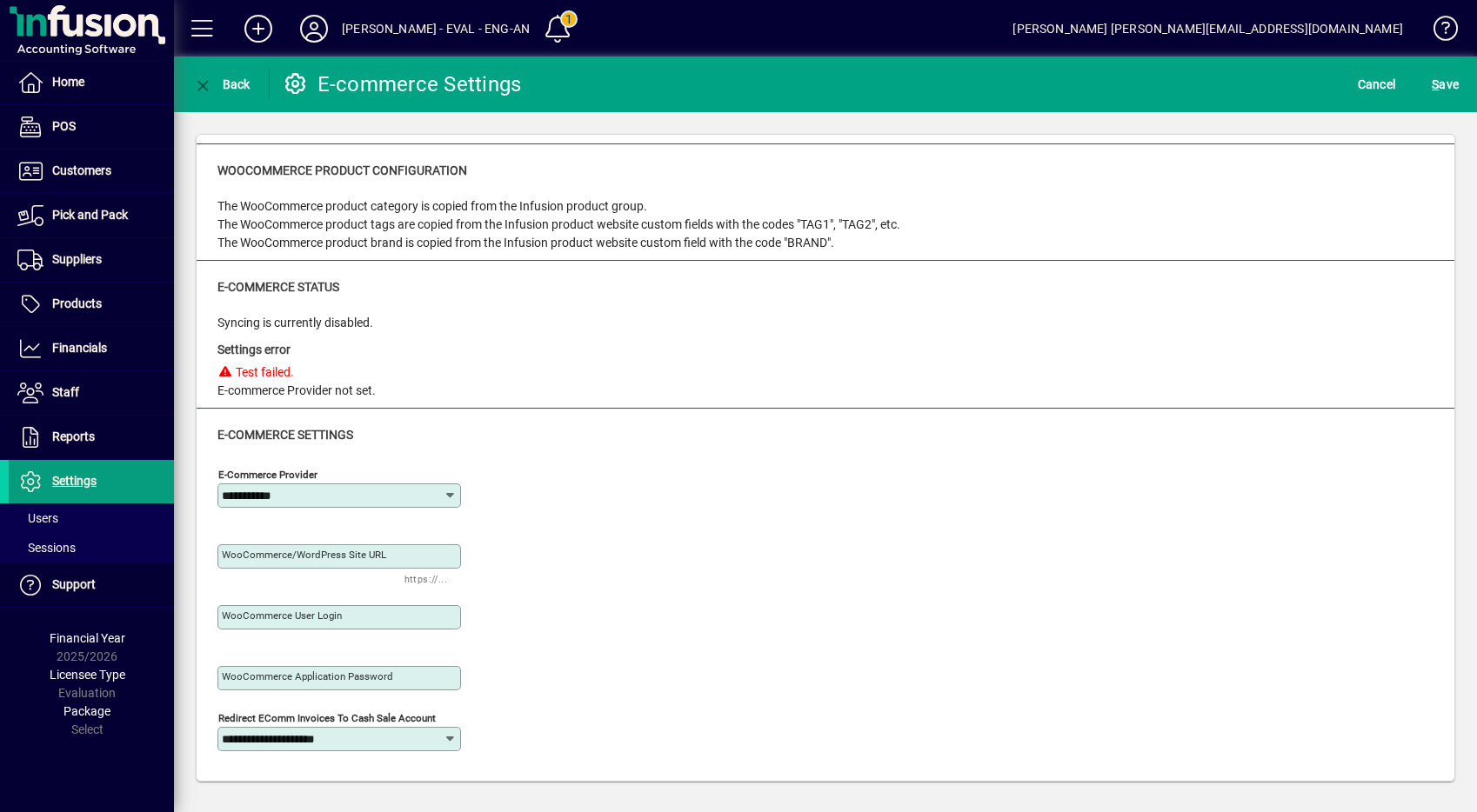
scroll to position [154, 0]
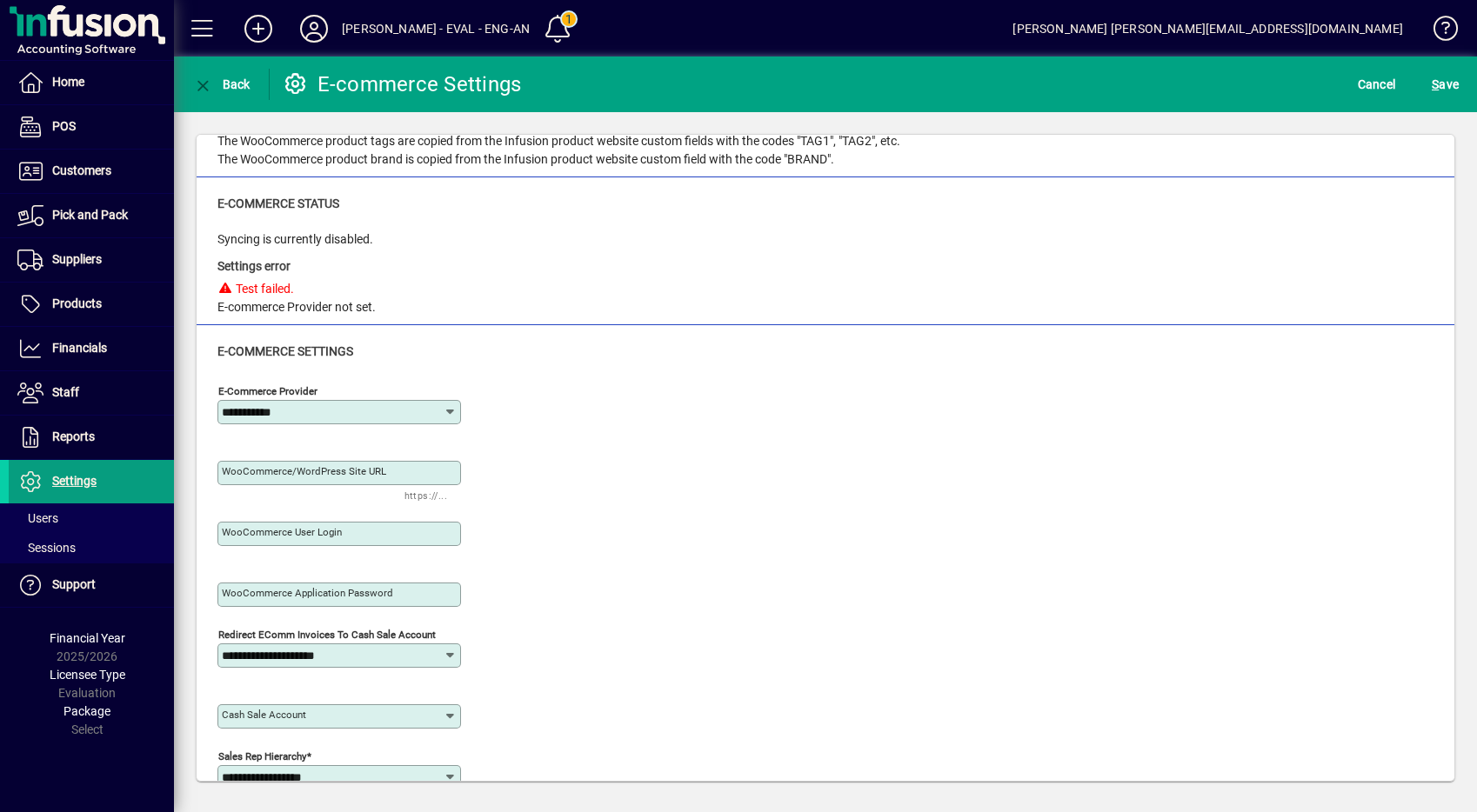
click at [355, 475] on mat-label "WooCommerce/WordPress Site URL" at bounding box center [304, 471] width 164 height 12
click at [355, 475] on input "WooCommerce/WordPress Site URL" at bounding box center [341, 473] width 238 height 14
click at [535, 469] on div "WooCommerce/WordPress Site URL https://..." at bounding box center [480, 469] width 526 height 60
click at [384, 465] on div "WooCommerce/WordPress Site URL" at bounding box center [339, 473] width 244 height 24
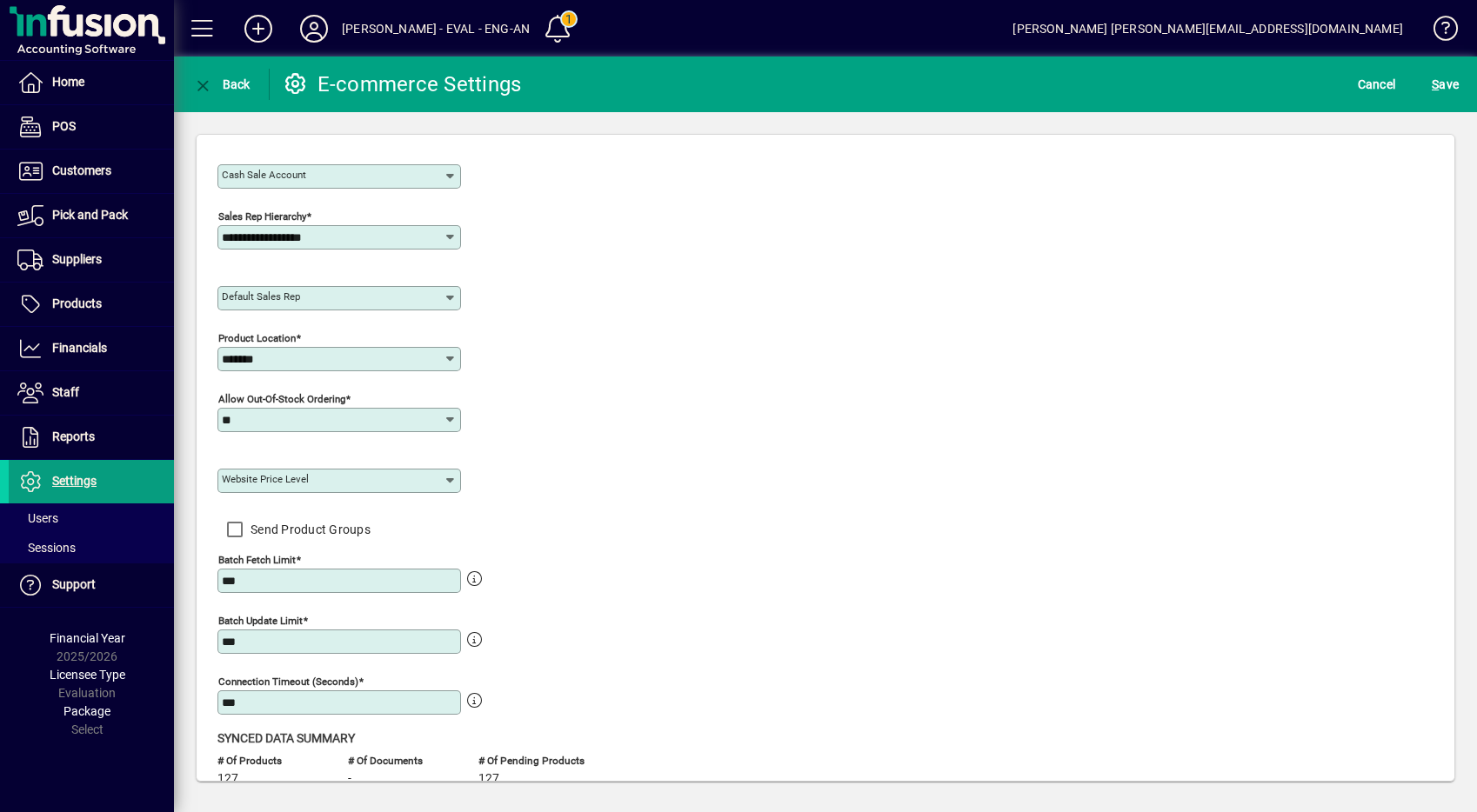
scroll to position [773, 0]
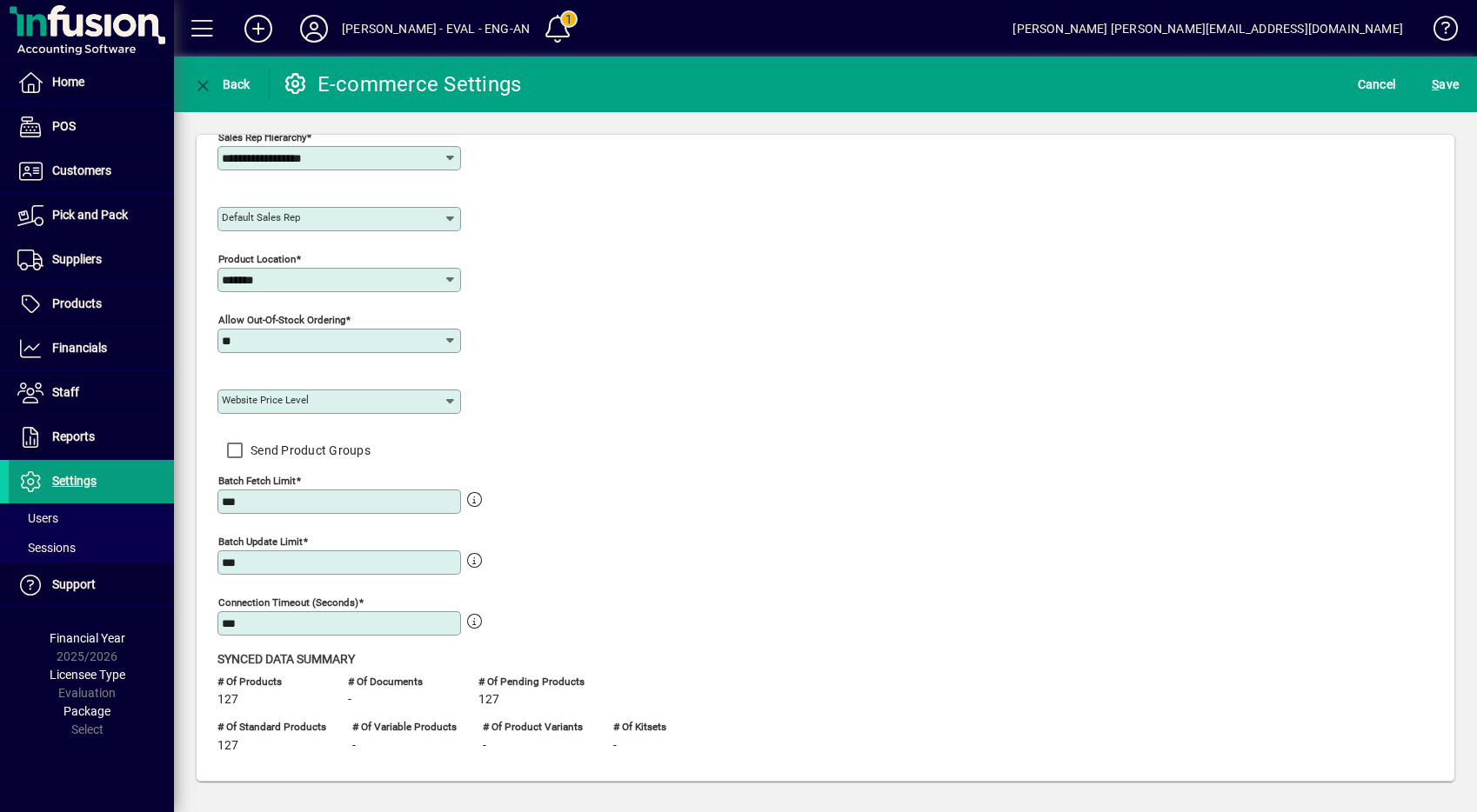
click at [315, 36] on icon at bounding box center [314, 28] width 35 height 28
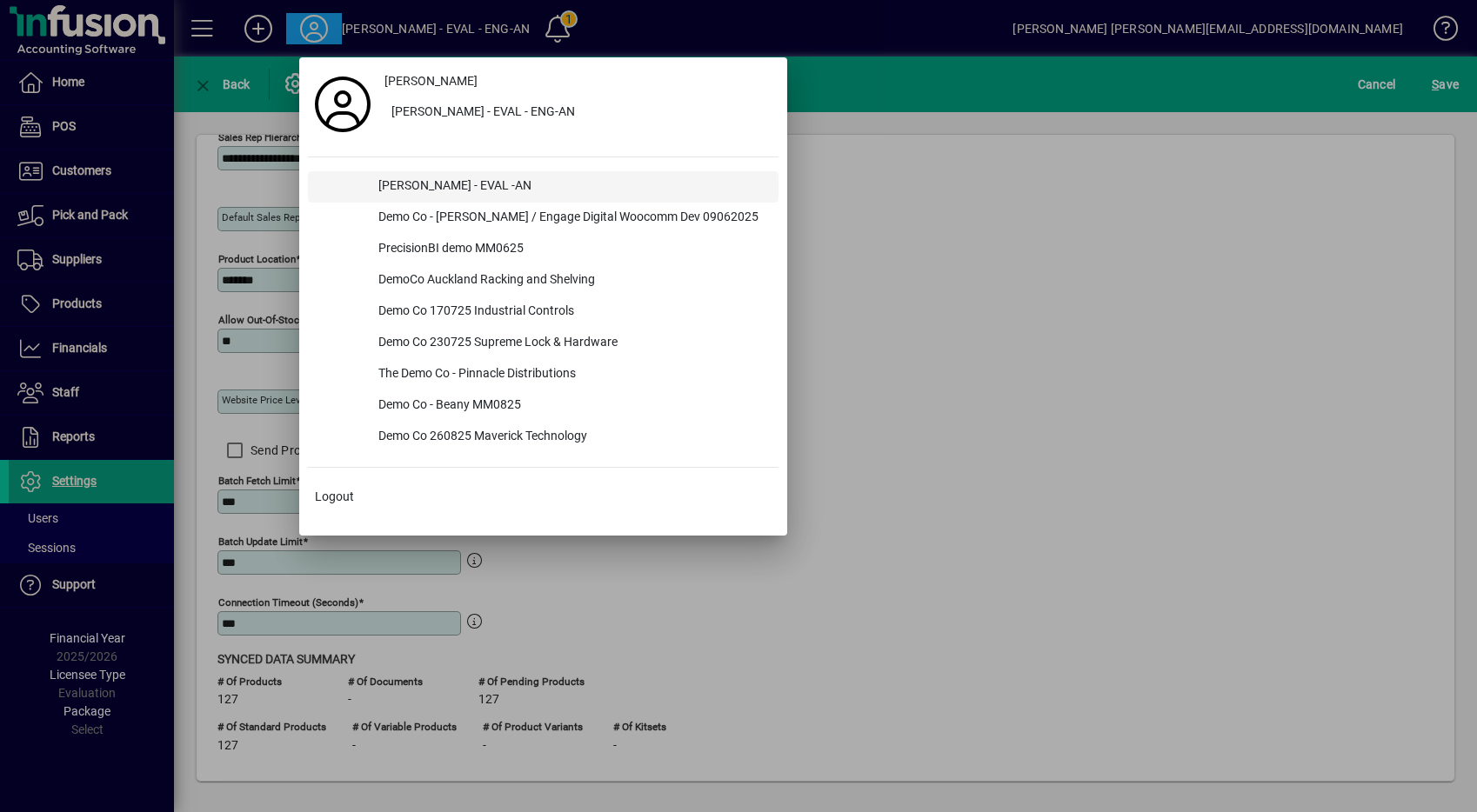
click at [457, 190] on div "[PERSON_NAME] - EVAL -AN" at bounding box center [571, 187] width 414 height 32
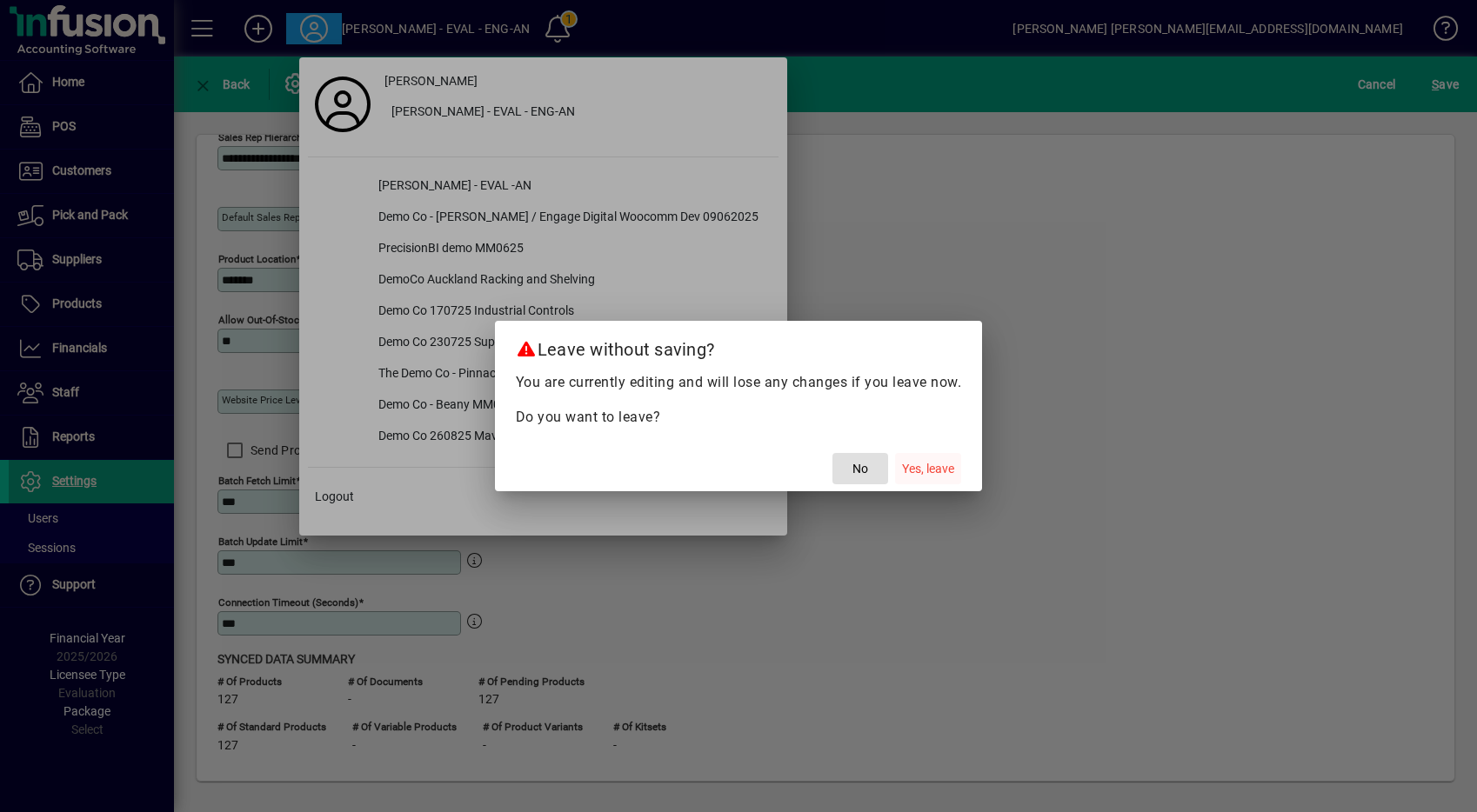
click at [914, 461] on span "Yes, leave" at bounding box center [928, 469] width 52 height 18
